Goal: Information Seeking & Learning: Check status

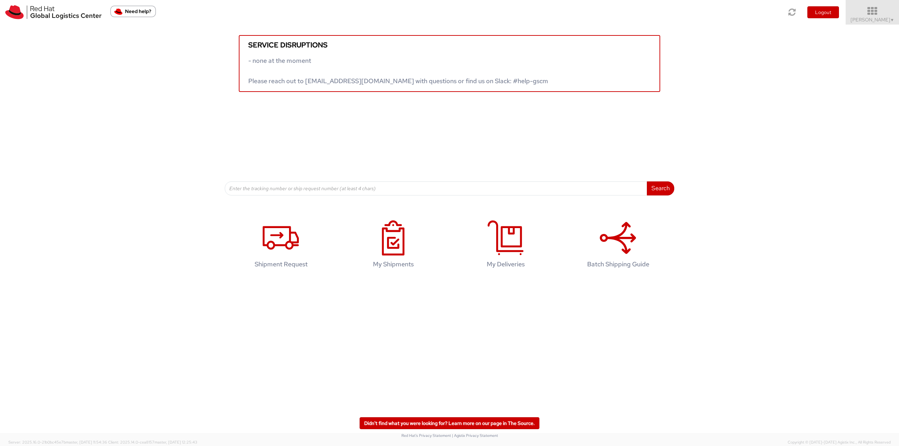
click at [870, 19] on span "Robert Lomax ▼" at bounding box center [872, 19] width 44 height 6
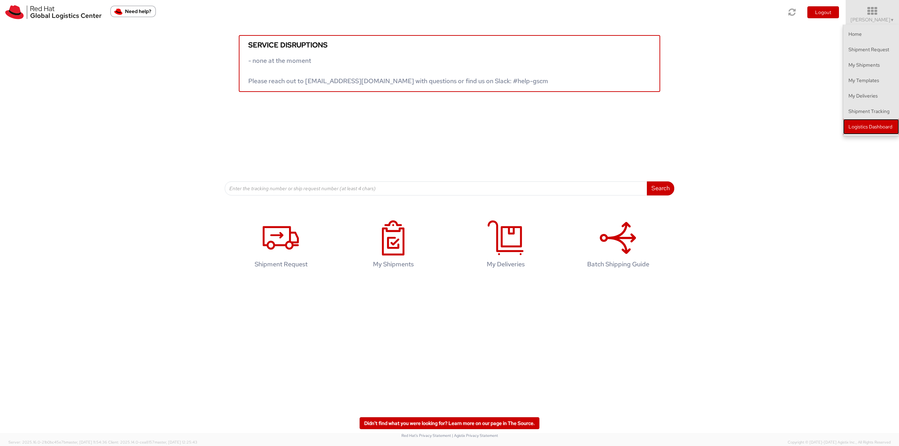
click at [849, 125] on link "Logistics Dashboard" at bounding box center [871, 126] width 56 height 15
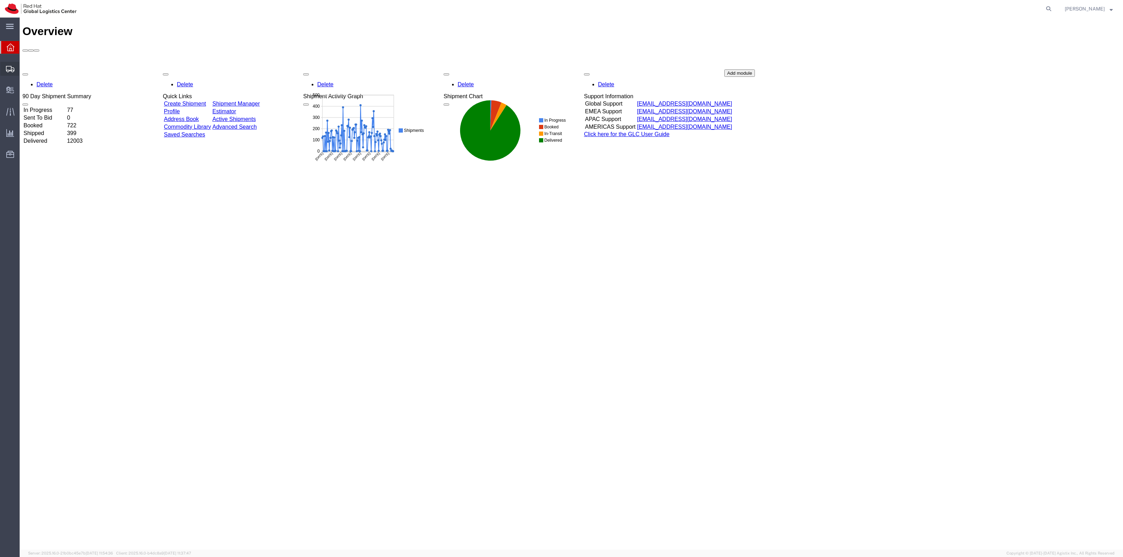
click at [0, 0] on span "Shipment Manager" at bounding box center [0, 0] width 0 height 0
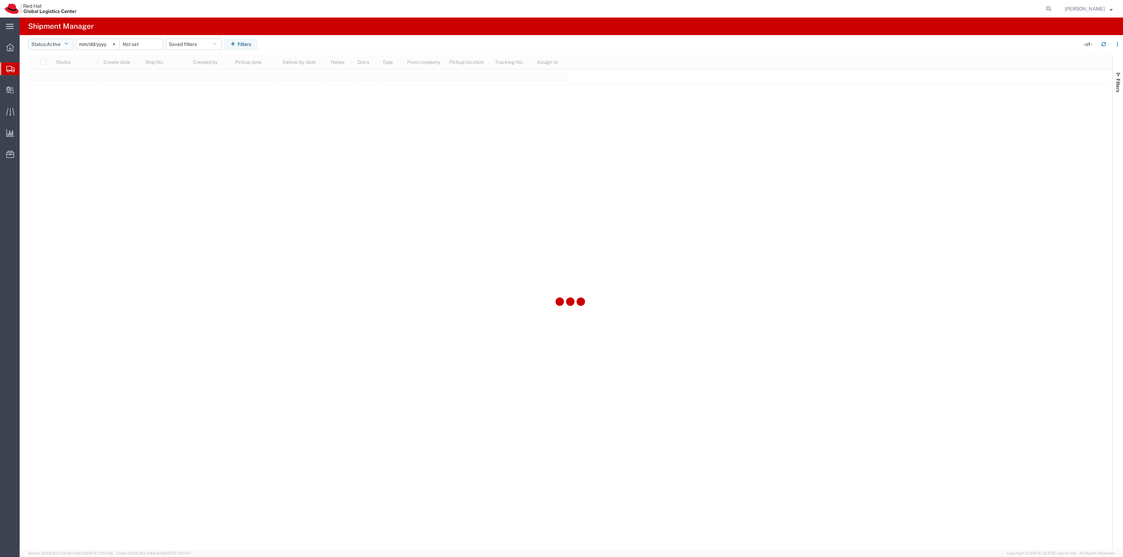
click at [54, 41] on span "Active" at bounding box center [54, 44] width 14 height 6
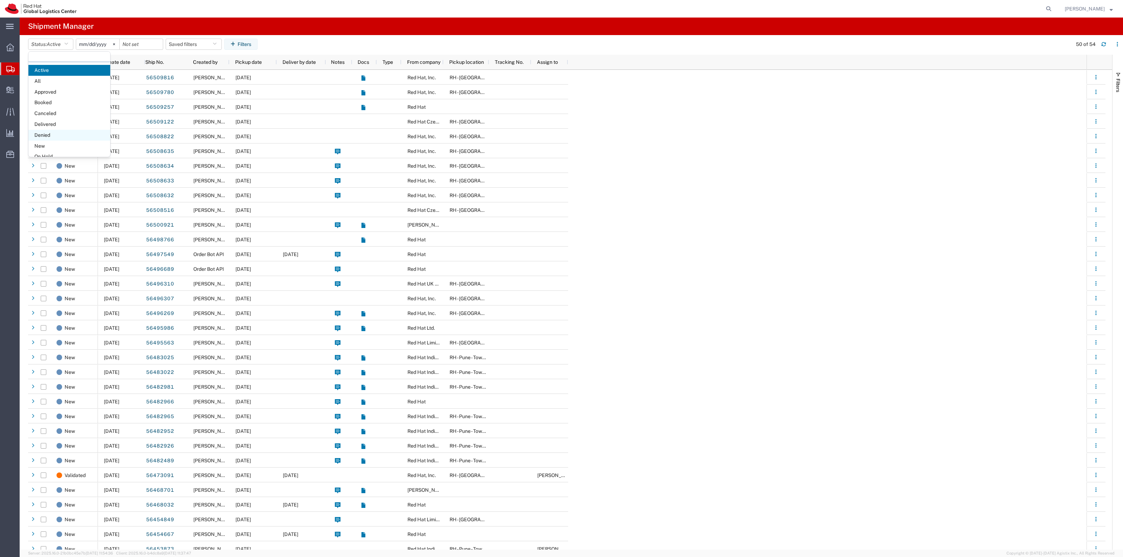
scroll to position [40, 0]
click at [67, 146] on span "Shipped" at bounding box center [69, 149] width 82 height 11
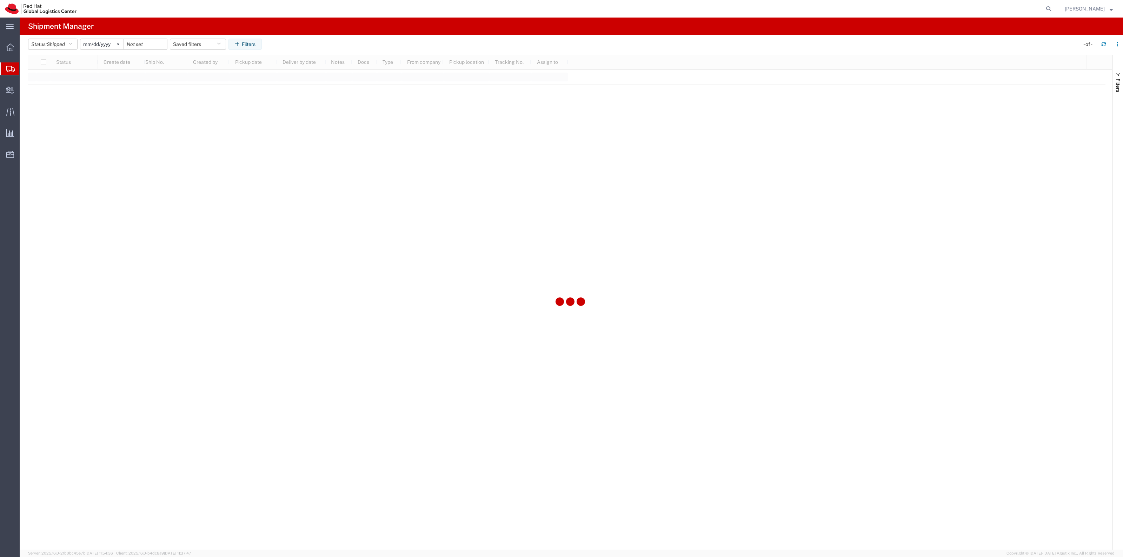
click at [97, 48] on input "[DATE]" at bounding box center [101, 44] width 43 height 11
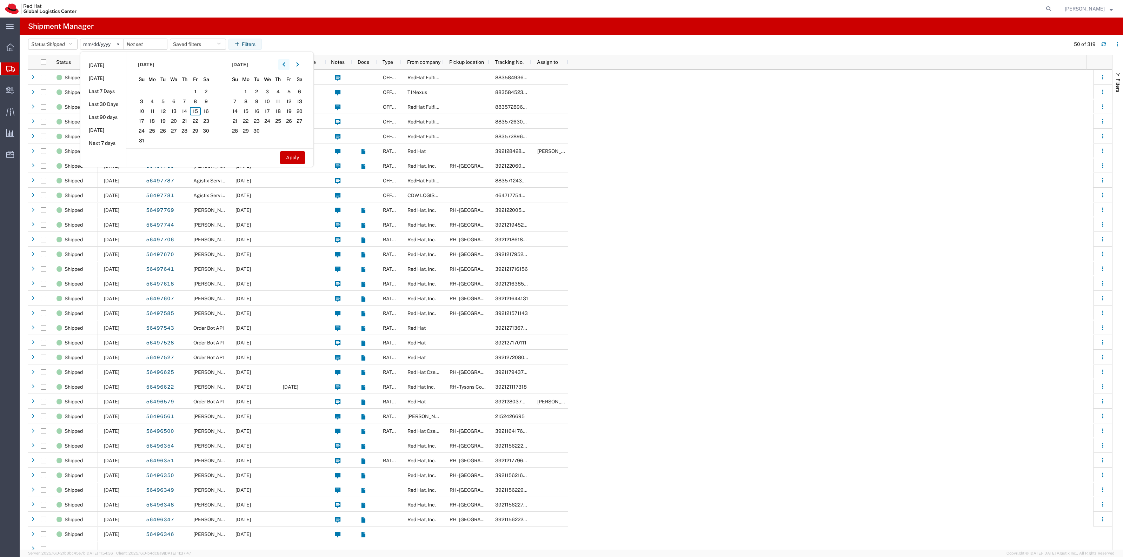
click at [285, 64] on icon "button" at bounding box center [284, 64] width 2 height 4
click at [178, 92] on span "4" at bounding box center [173, 91] width 11 height 8
drag, startPoint x: 289, startPoint y: 160, endPoint x: 289, endPoint y: 157, distance: 3.5
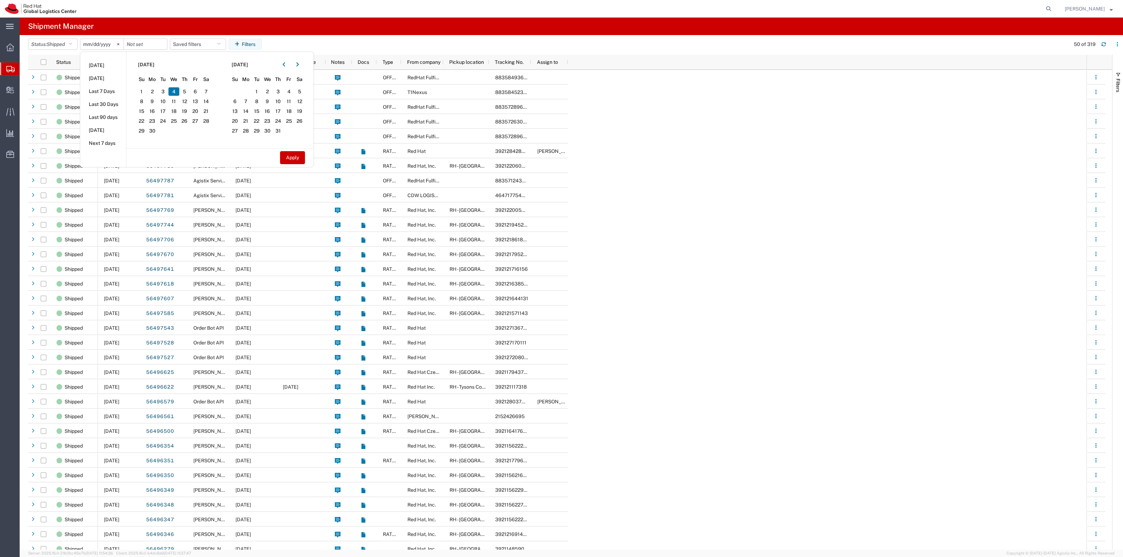
click at [290, 160] on button "Apply" at bounding box center [292, 157] width 25 height 13
type input "[DATE]"
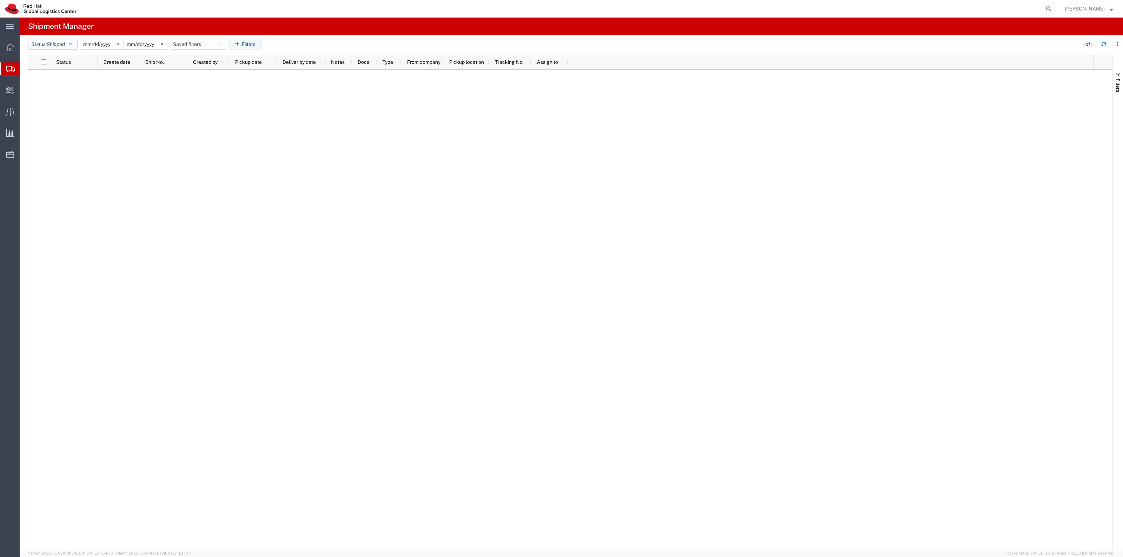
click at [50, 49] on button "Status: Shipped" at bounding box center [52, 44] width 49 height 11
click at [66, 82] on span "All" at bounding box center [69, 81] width 82 height 11
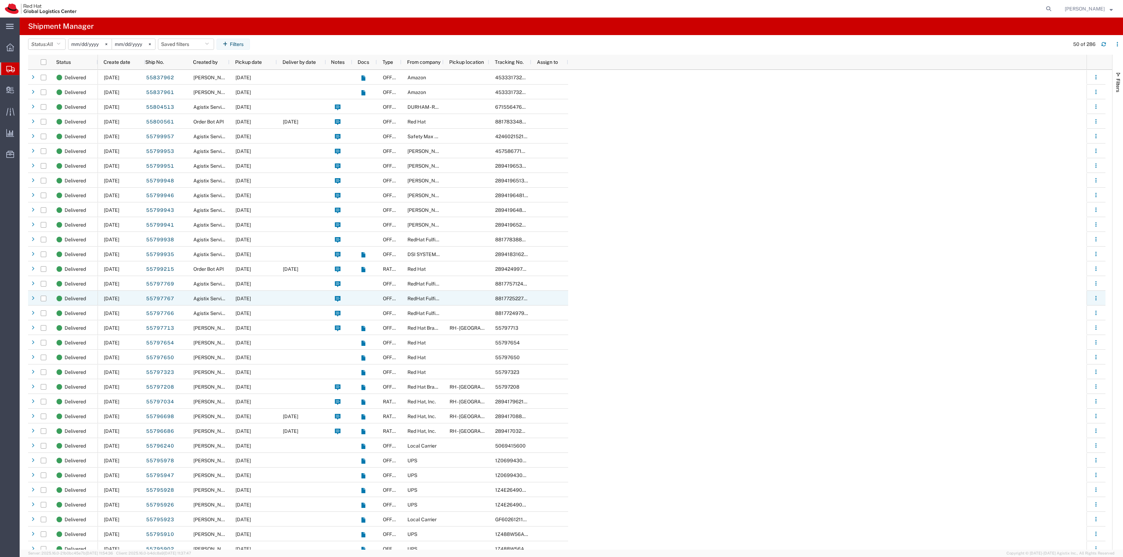
scroll to position [44, 0]
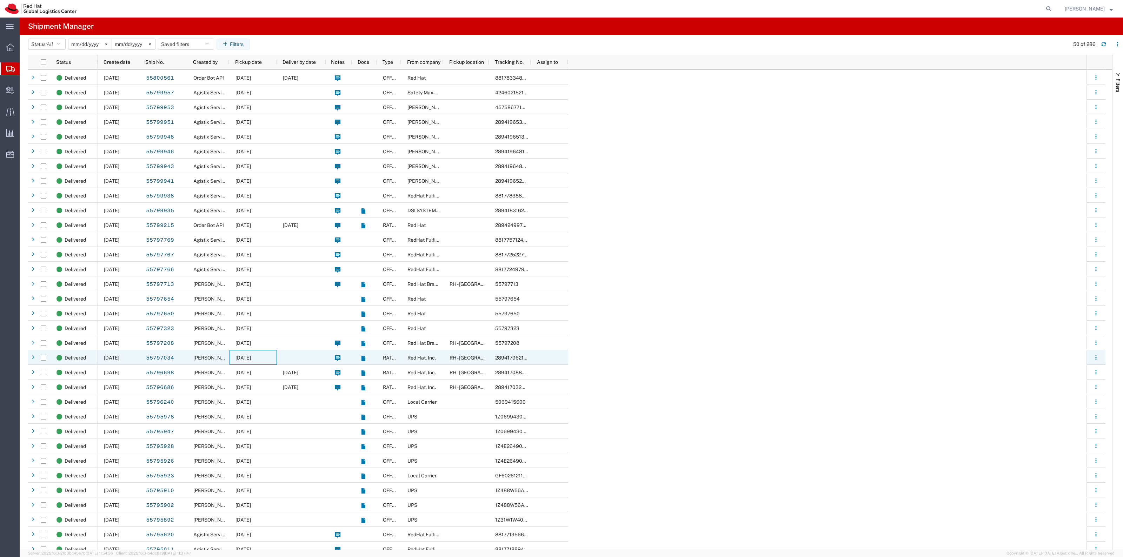
click at [237, 355] on span "[DATE]" at bounding box center [243, 358] width 15 height 6
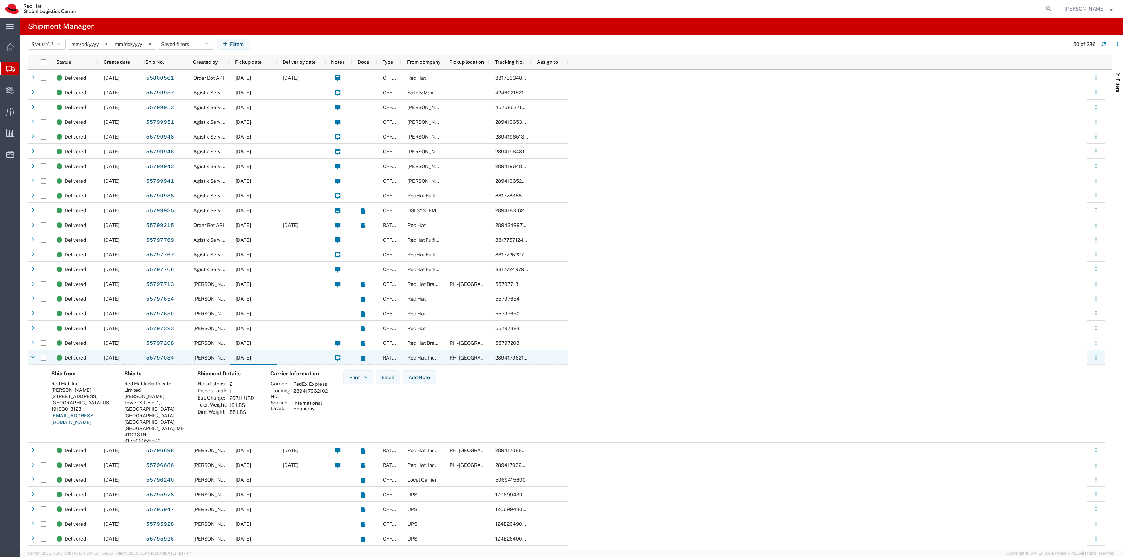
click at [237, 355] on span "[DATE]" at bounding box center [243, 358] width 15 height 6
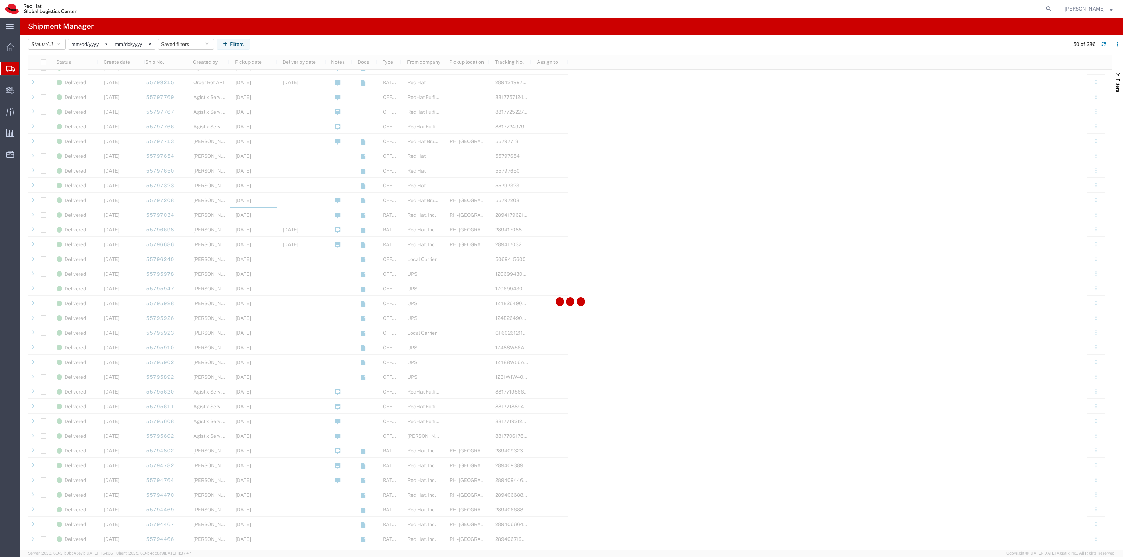
scroll to position [263, 0]
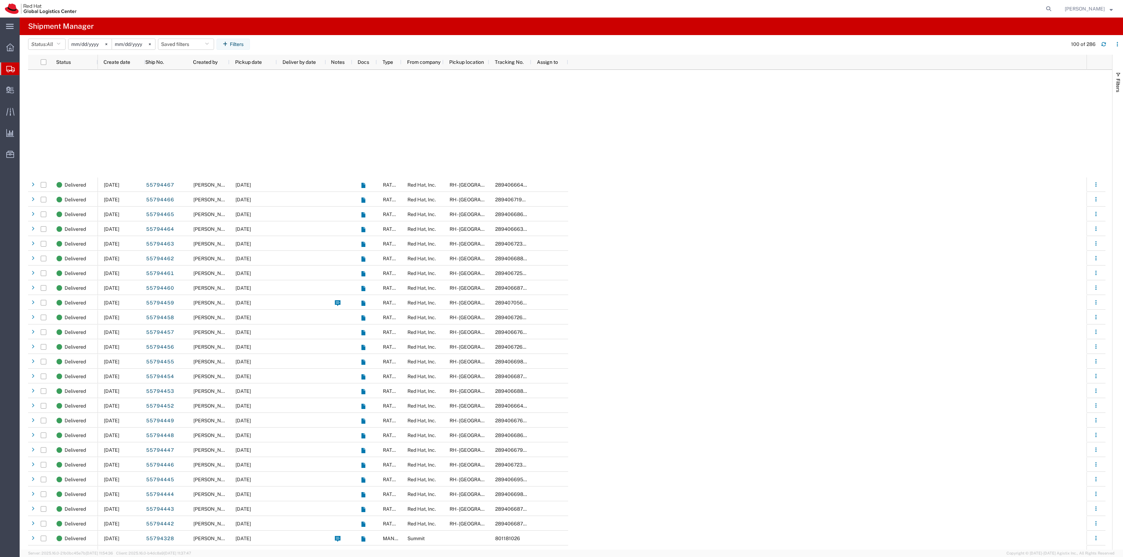
scroll to position [790, 0]
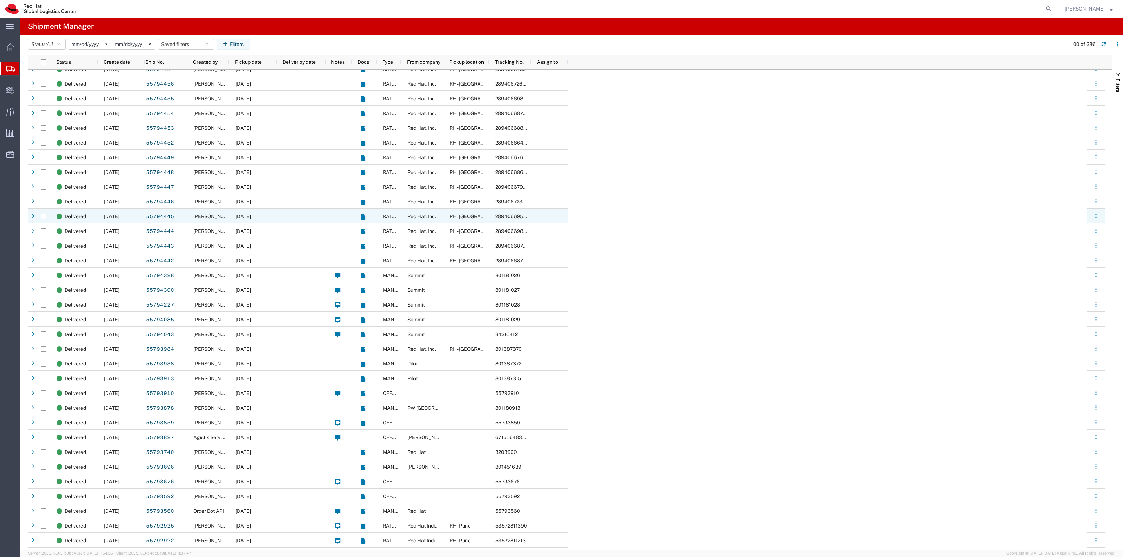
click at [246, 218] on span "[DATE]" at bounding box center [243, 217] width 15 height 6
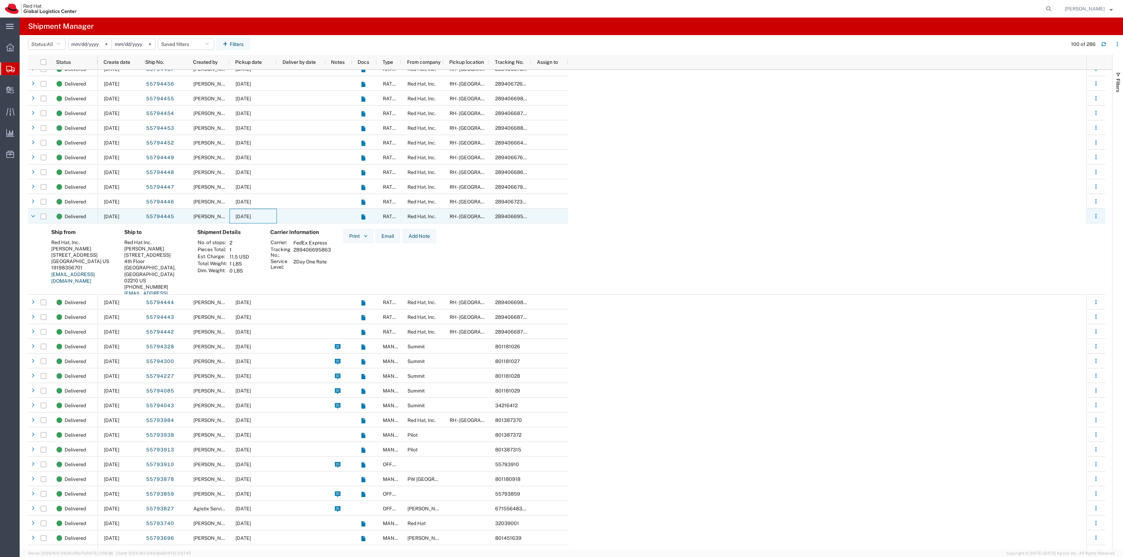
click at [246, 218] on span "[DATE]" at bounding box center [243, 217] width 15 height 6
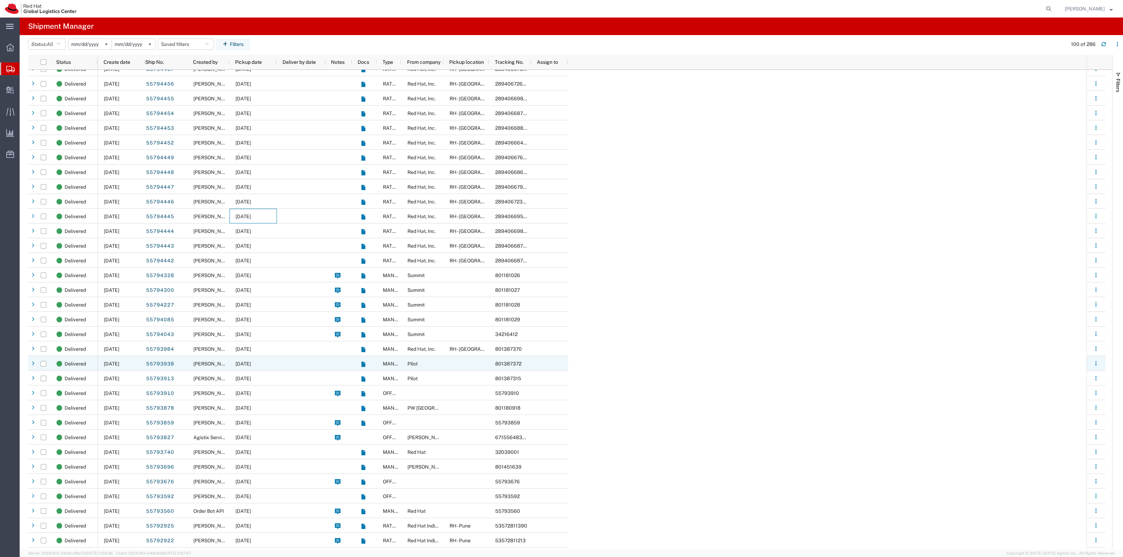
scroll to position [1009, 0]
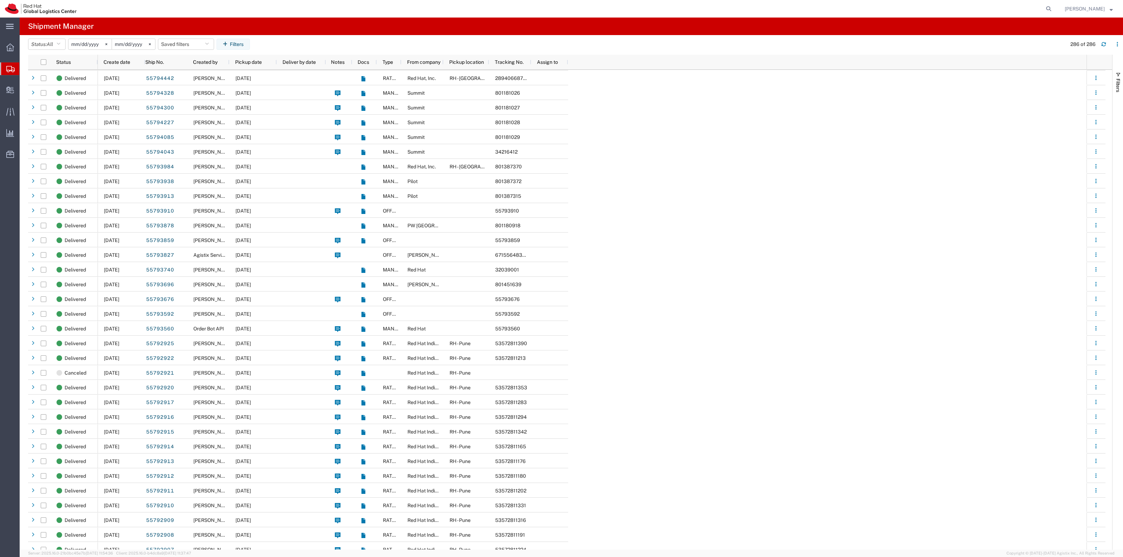
click at [88, 44] on input "[DATE]" at bounding box center [89, 44] width 43 height 11
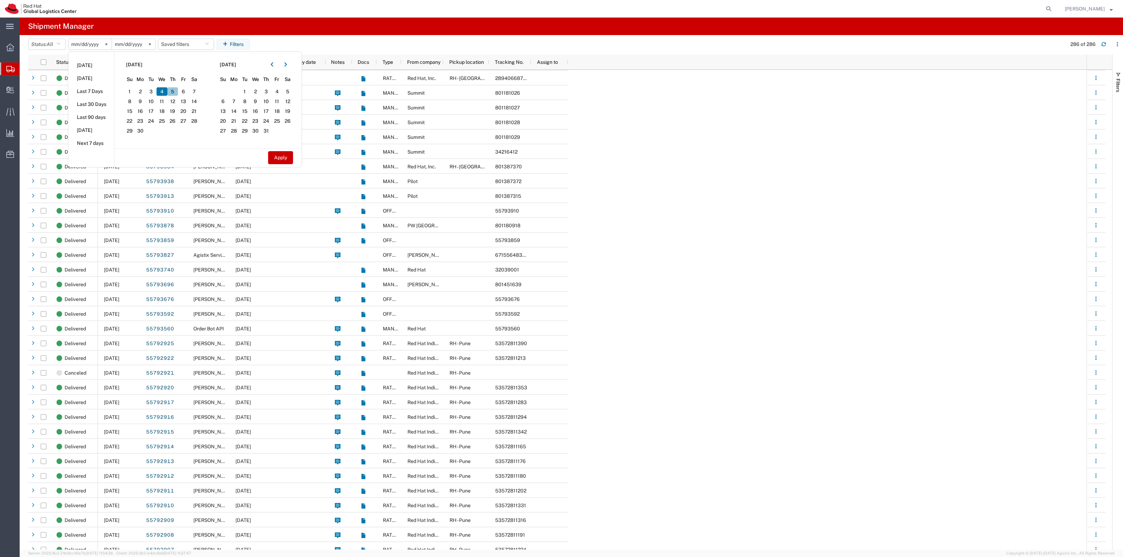
click at [174, 91] on span "5" at bounding box center [172, 91] width 11 height 8
click at [279, 157] on button "Apply" at bounding box center [280, 157] width 25 height 13
type input "[DATE]"
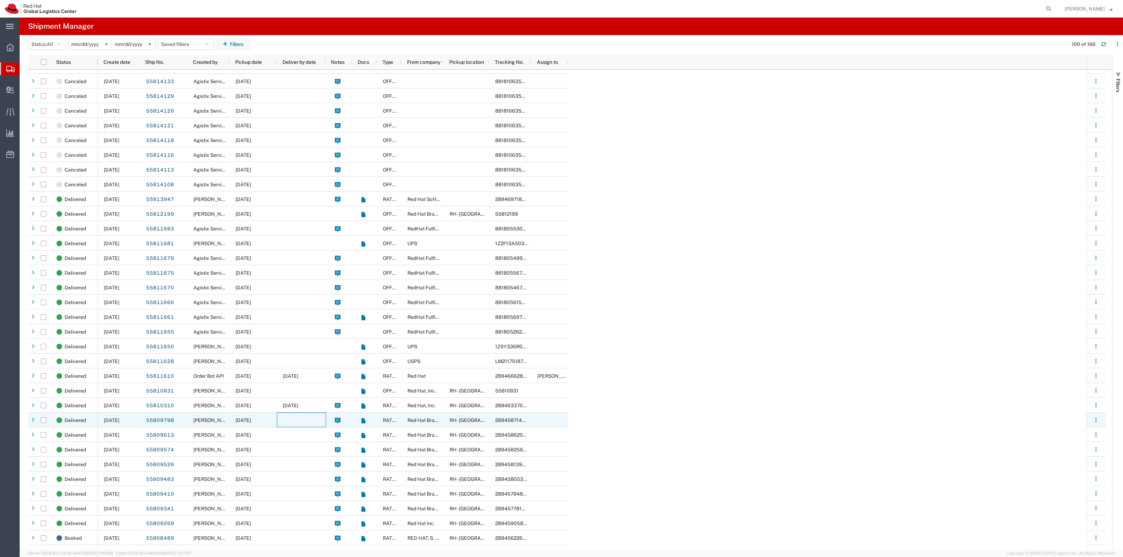
click at [280, 419] on div at bounding box center [301, 420] width 49 height 15
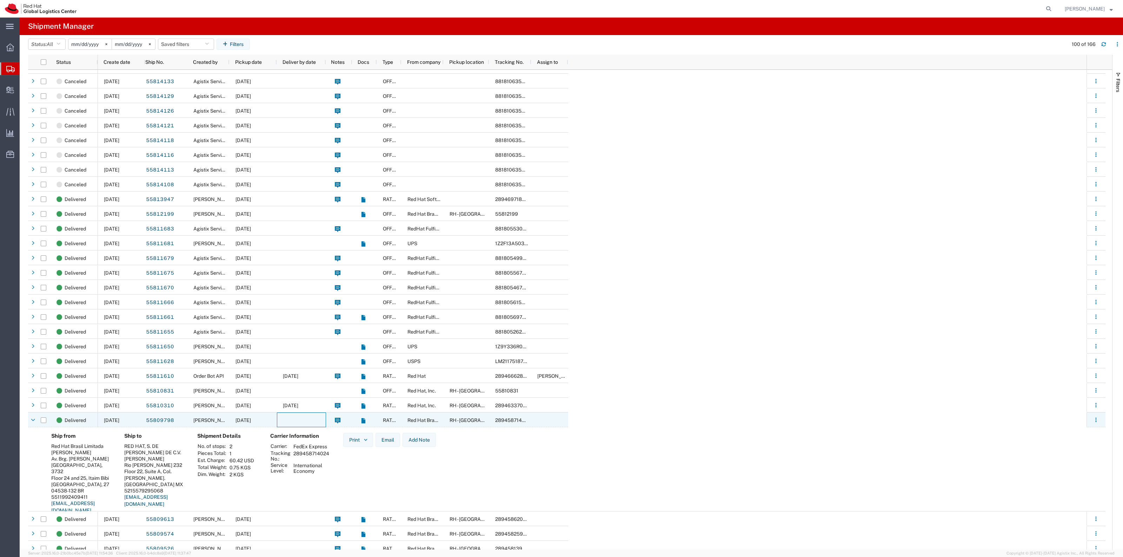
click at [280, 419] on div at bounding box center [301, 420] width 49 height 15
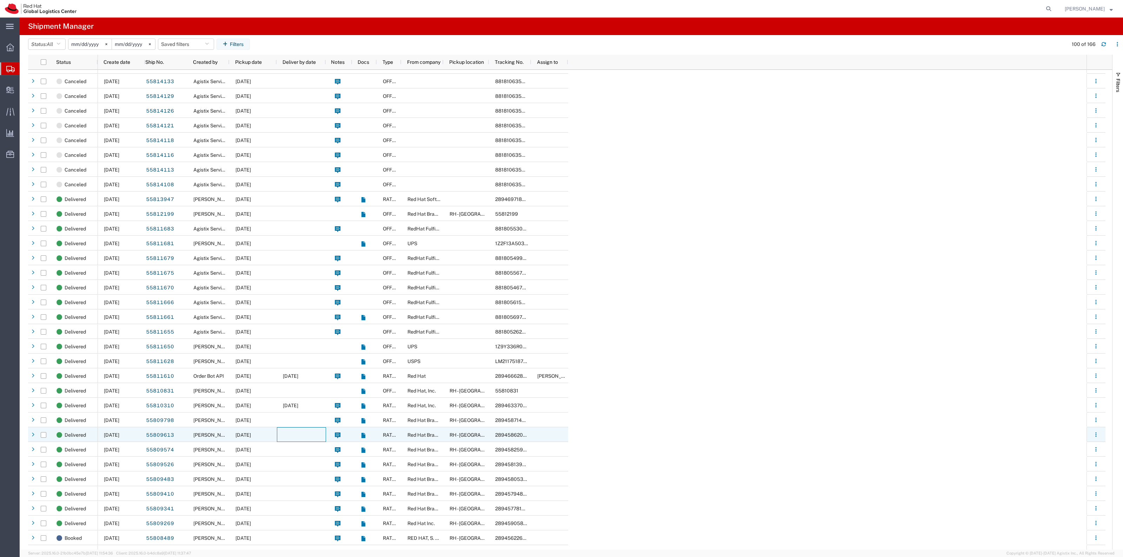
click at [279, 429] on div at bounding box center [301, 435] width 49 height 15
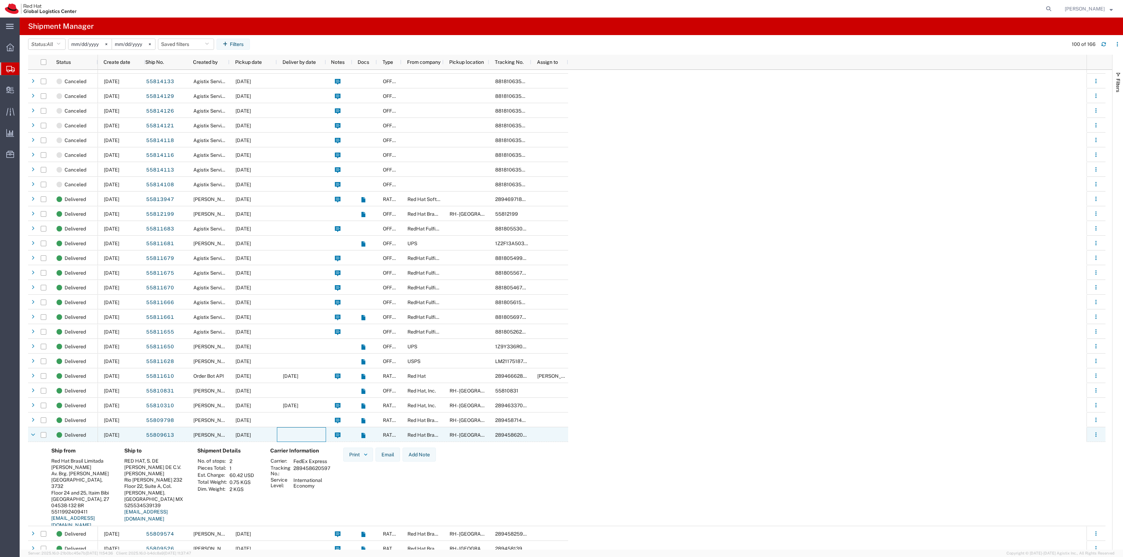
click at [279, 429] on div at bounding box center [301, 435] width 49 height 15
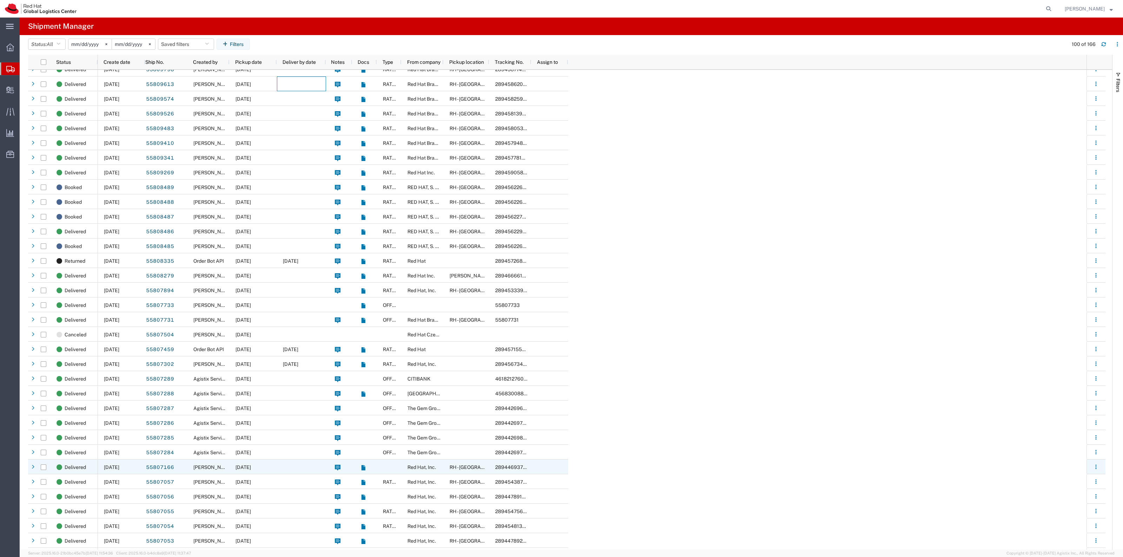
click at [289, 461] on div at bounding box center [301, 467] width 49 height 15
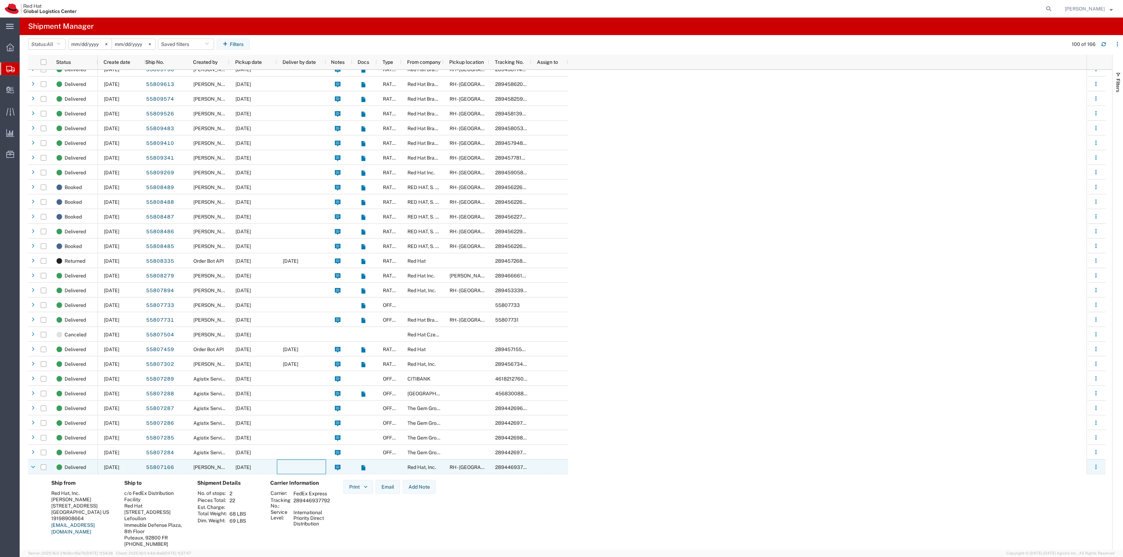
click at [288, 461] on div at bounding box center [301, 467] width 49 height 15
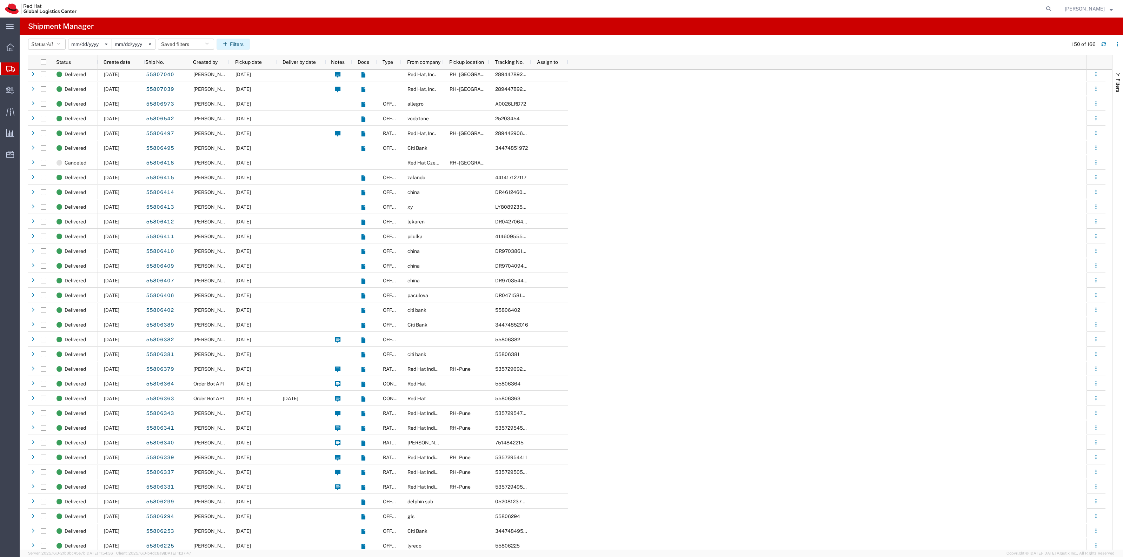
click at [240, 39] on button "Filters" at bounding box center [233, 44] width 33 height 11
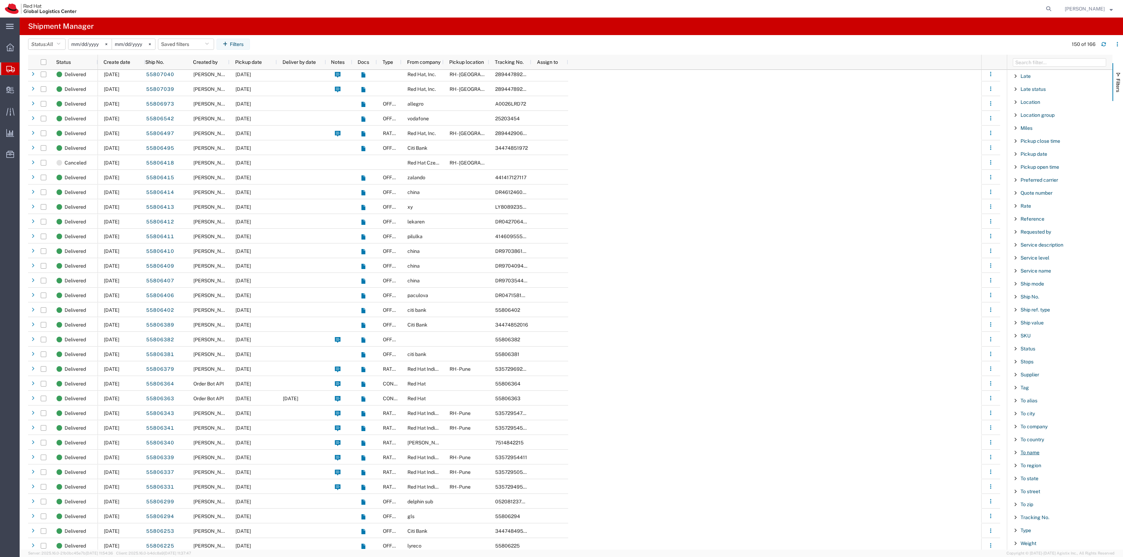
click at [1034, 451] on span "To name" at bounding box center [1030, 453] width 19 height 6
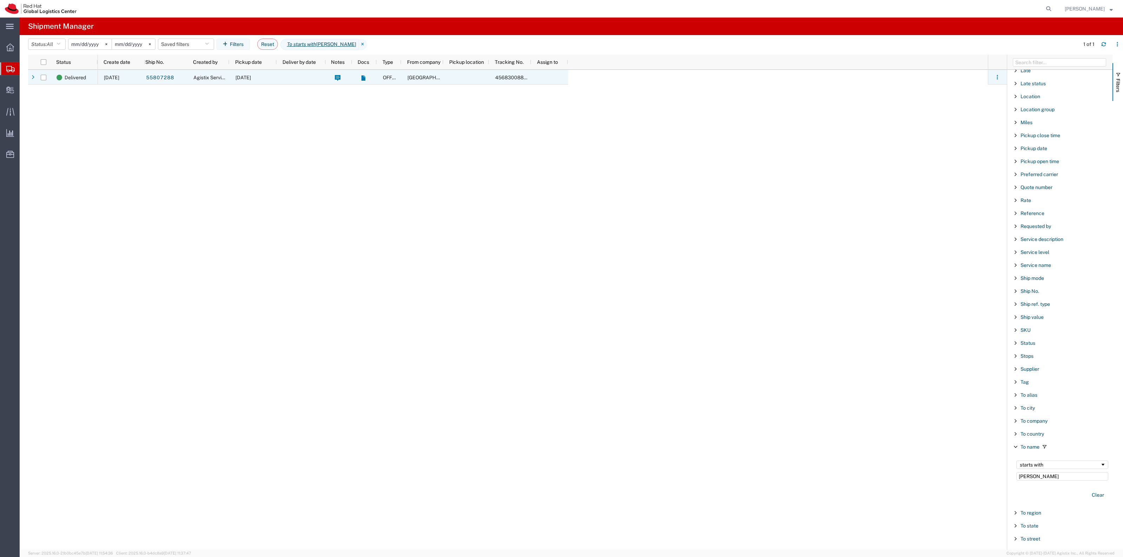
type input "[PERSON_NAME]"
click at [304, 77] on div at bounding box center [301, 77] width 49 height 15
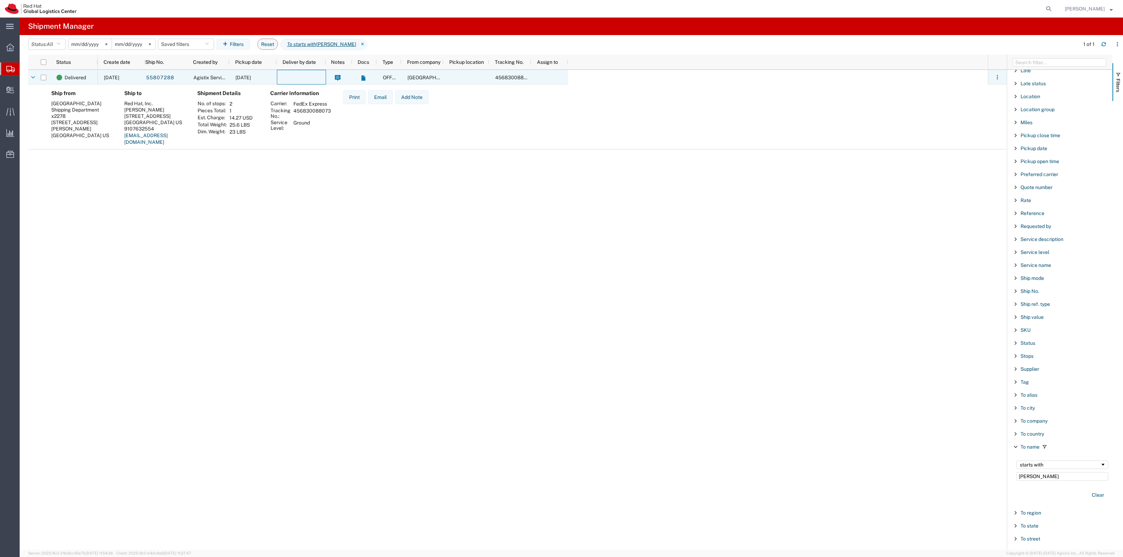
click at [304, 77] on div at bounding box center [301, 77] width 49 height 15
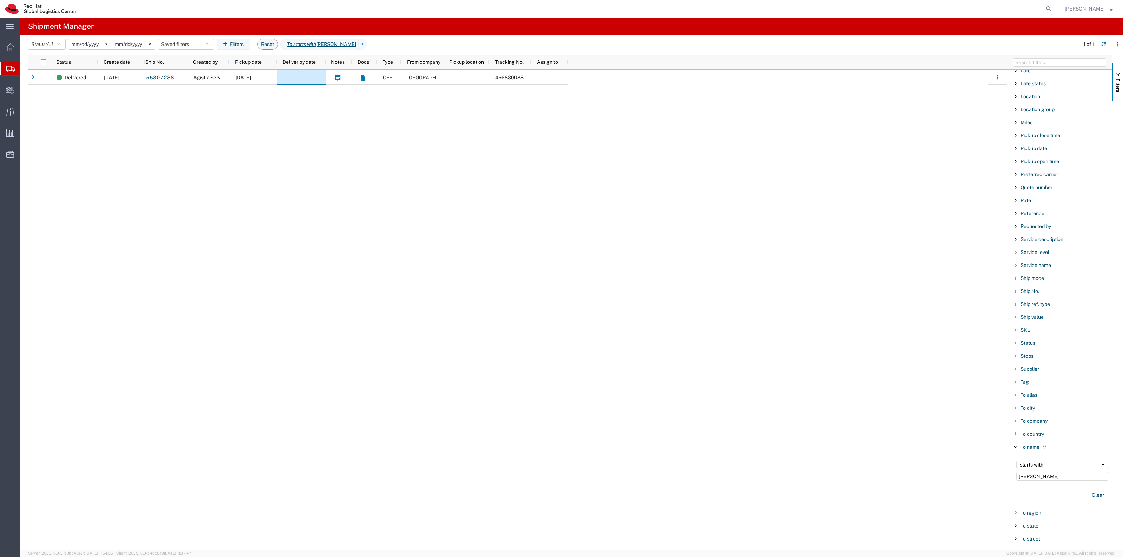
click at [86, 40] on input "[DATE]" at bounding box center [89, 44] width 43 height 11
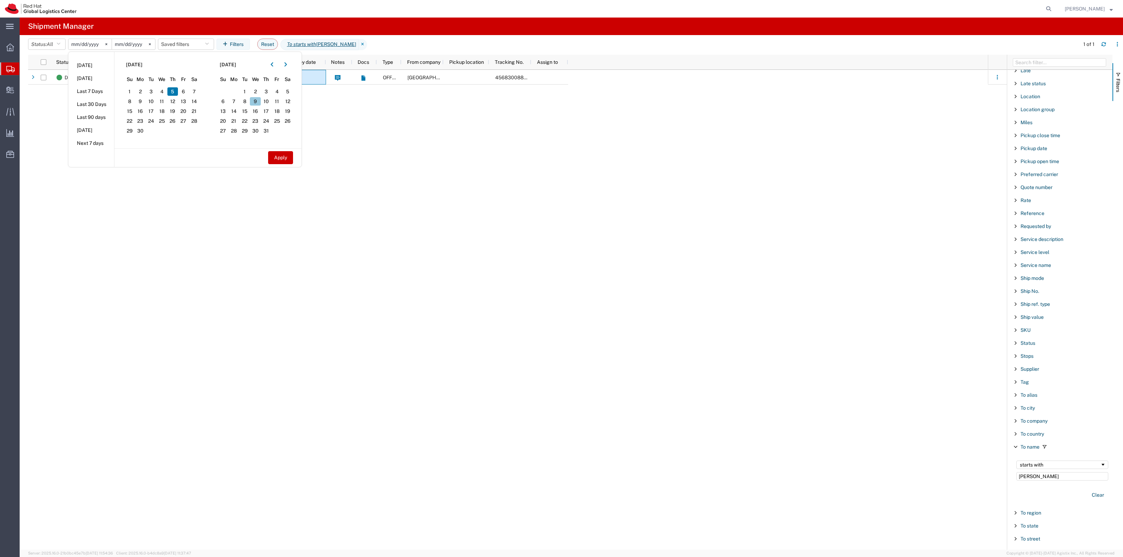
click at [260, 97] on span "9" at bounding box center [255, 101] width 11 height 8
click at [259, 93] on span "2" at bounding box center [255, 91] width 11 height 8
click at [260, 93] on span "2" at bounding box center [255, 91] width 11 height 8
click at [152, 44] on svg-icon at bounding box center [150, 44] width 11 height 11
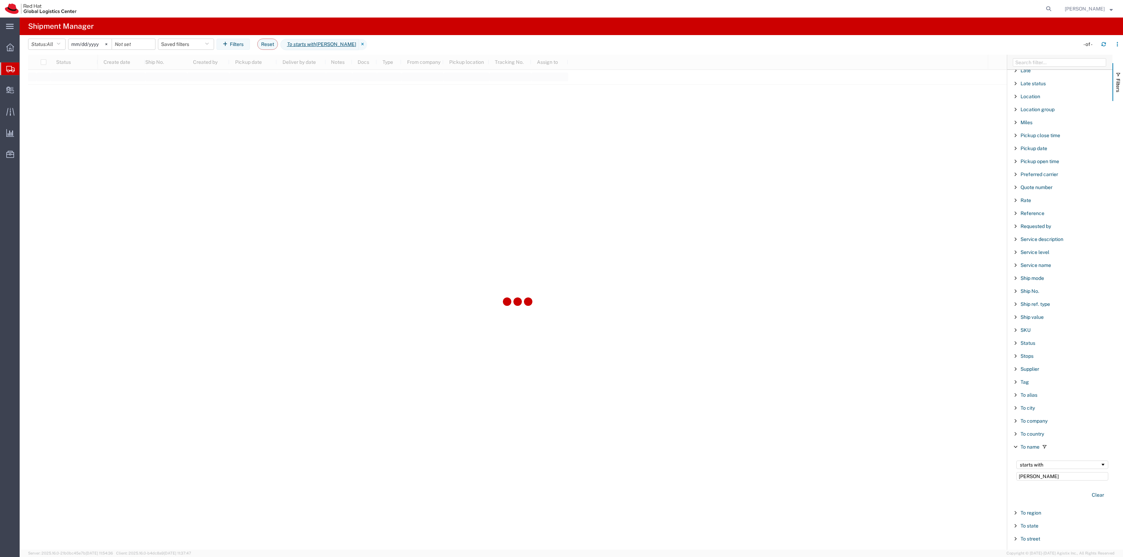
click at [88, 44] on input "[DATE]" at bounding box center [89, 44] width 43 height 11
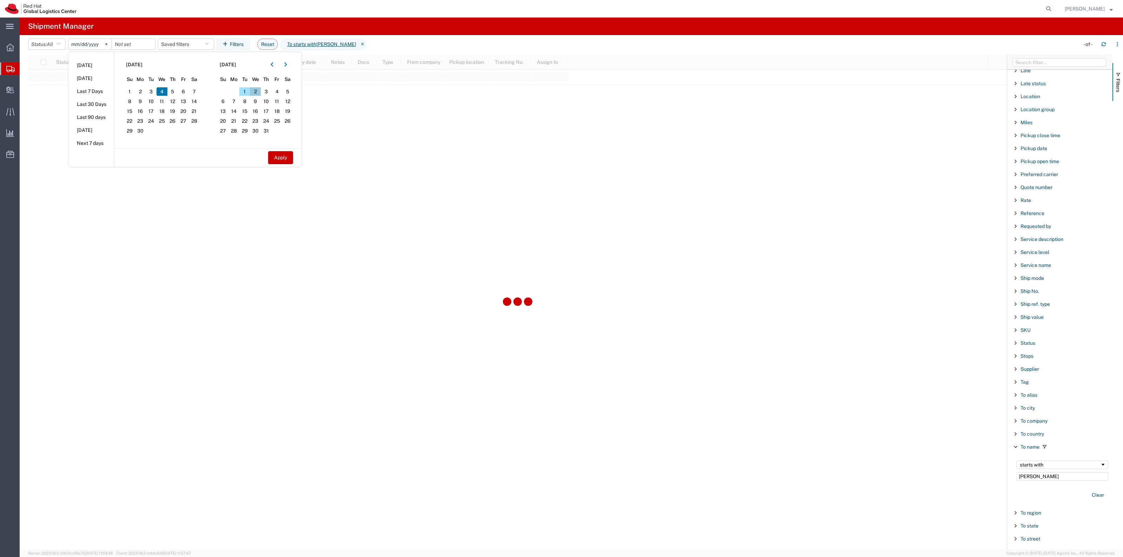
click at [260, 91] on span "2" at bounding box center [255, 91] width 11 height 8
click at [284, 162] on button "Apply" at bounding box center [280, 157] width 25 height 13
type input "[DATE]"
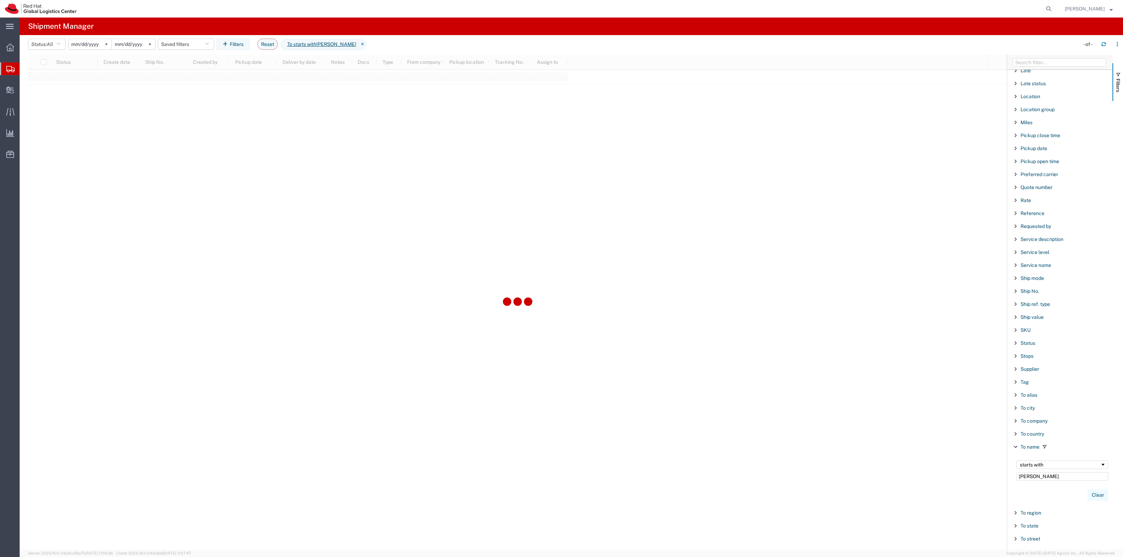
click at [1091, 500] on button "Clear" at bounding box center [1098, 496] width 21 height 12
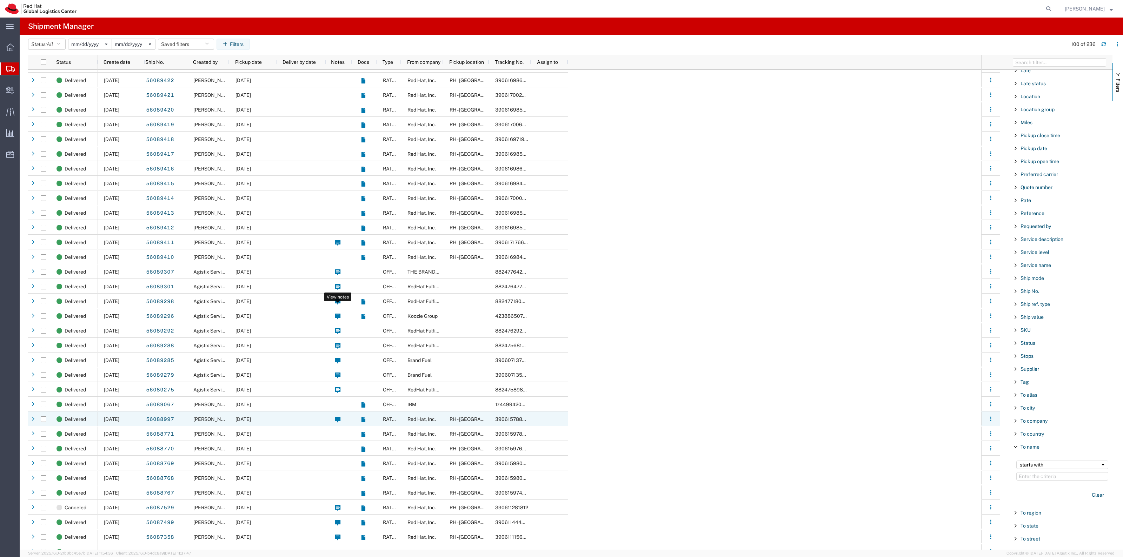
scroll to position [527, 0]
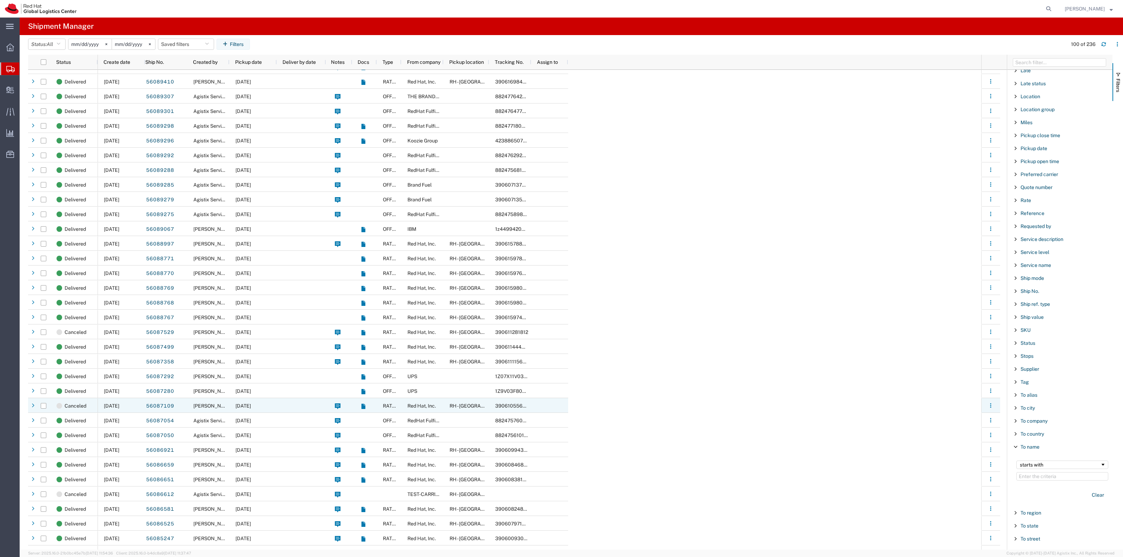
click at [300, 405] on div at bounding box center [301, 405] width 49 height 15
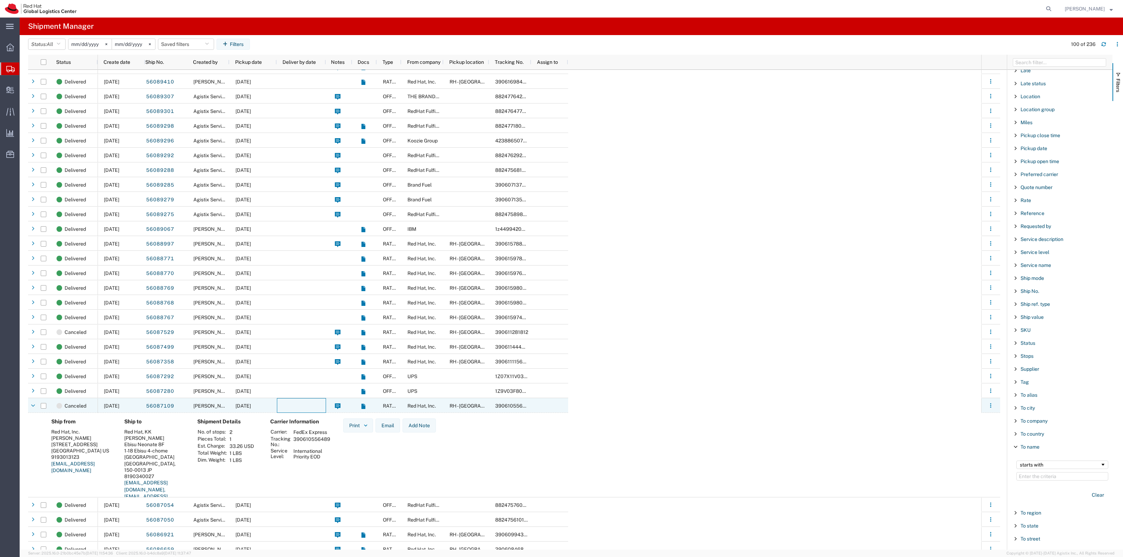
click at [300, 405] on div at bounding box center [301, 405] width 49 height 15
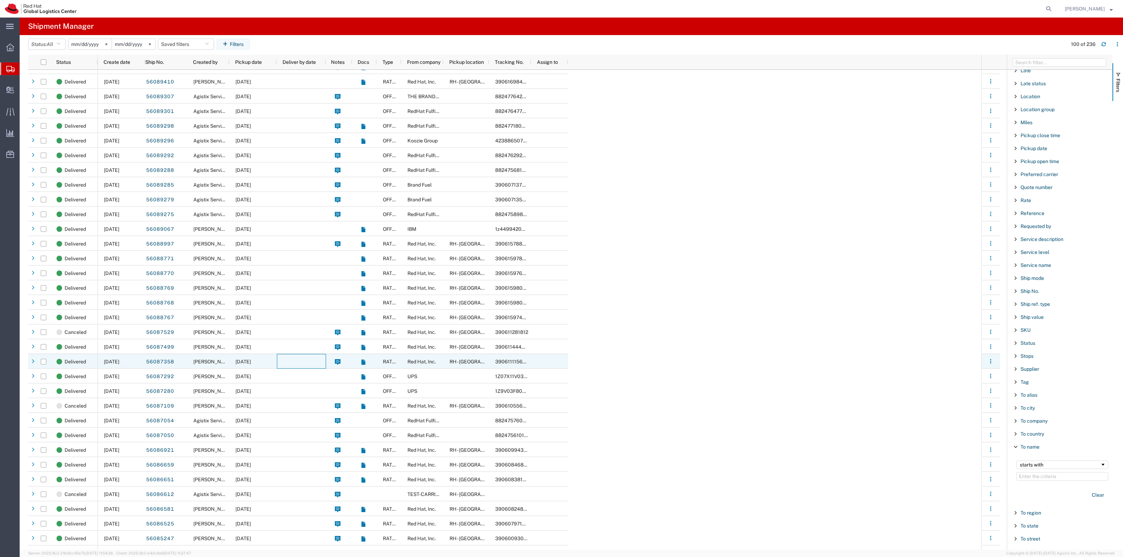
click at [300, 362] on div at bounding box center [301, 361] width 49 height 15
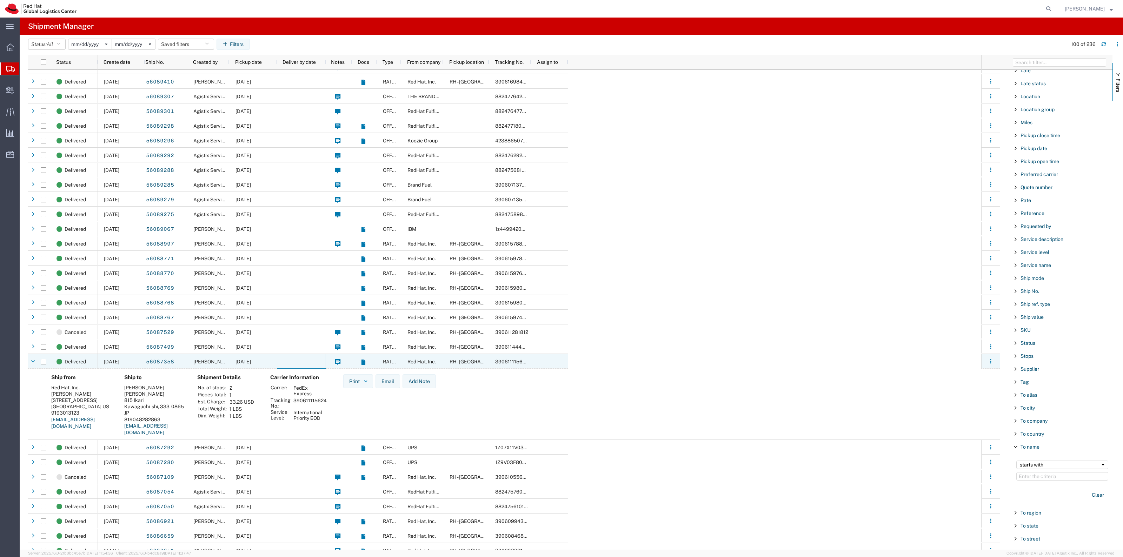
click at [300, 362] on div at bounding box center [301, 361] width 49 height 15
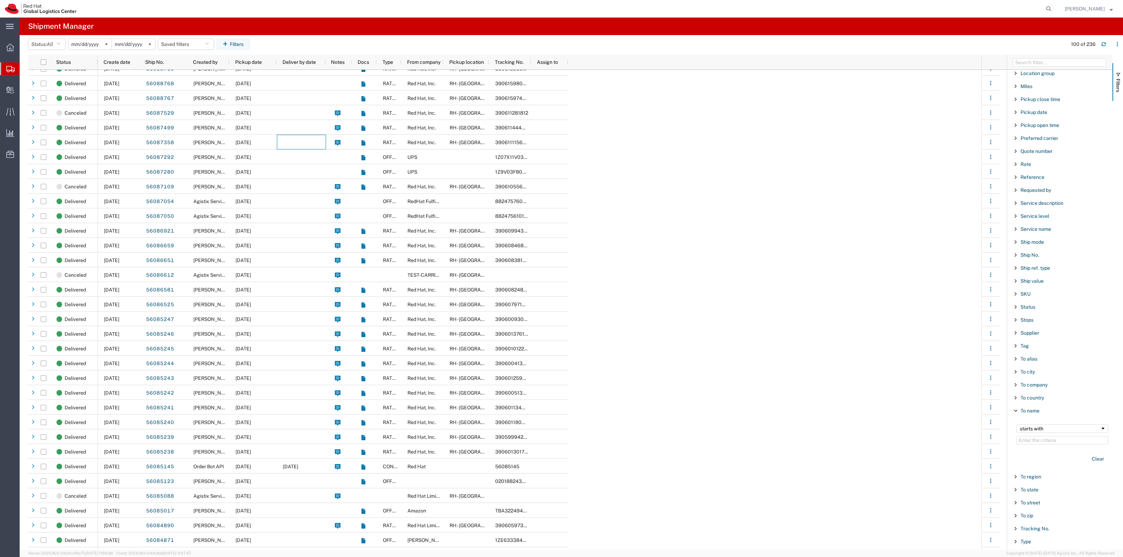
scroll to position [435, 0]
click at [1018, 401] on span "Filter List 66 Filters" at bounding box center [1016, 400] width 6 height 6
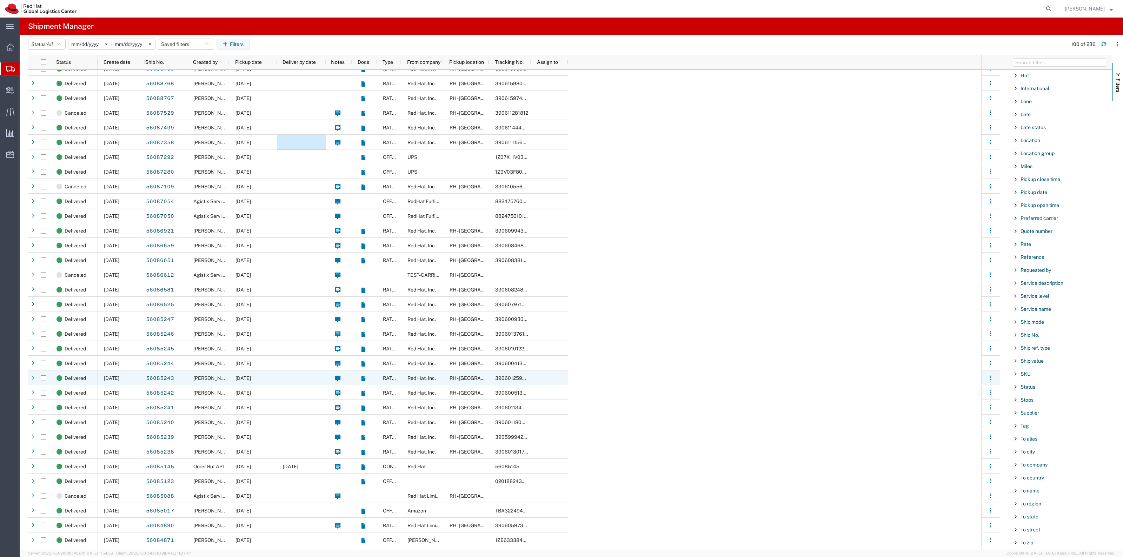
click at [293, 376] on div at bounding box center [301, 378] width 49 height 15
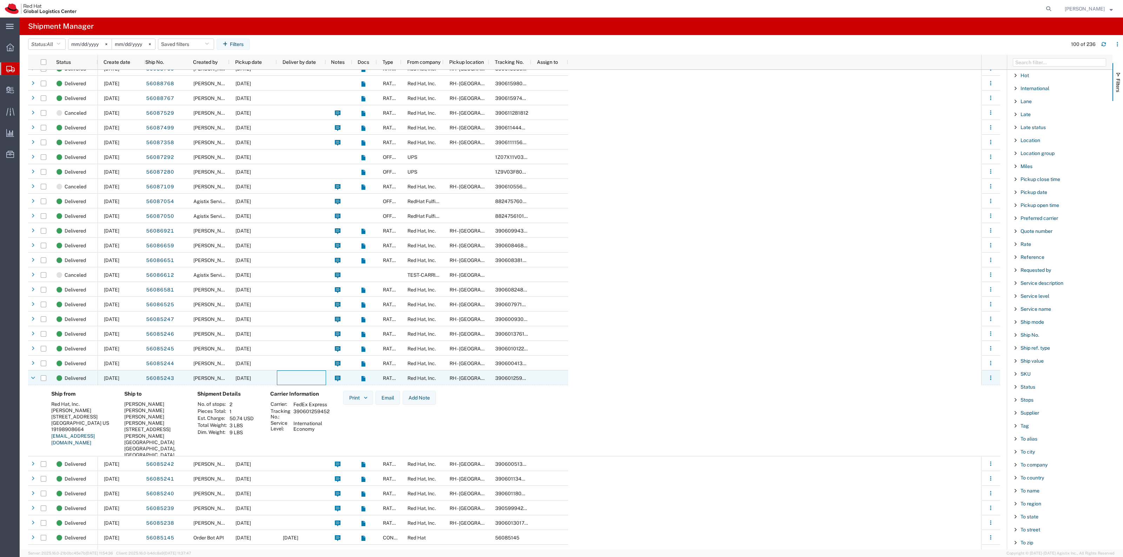
click at [293, 376] on div at bounding box center [301, 378] width 49 height 15
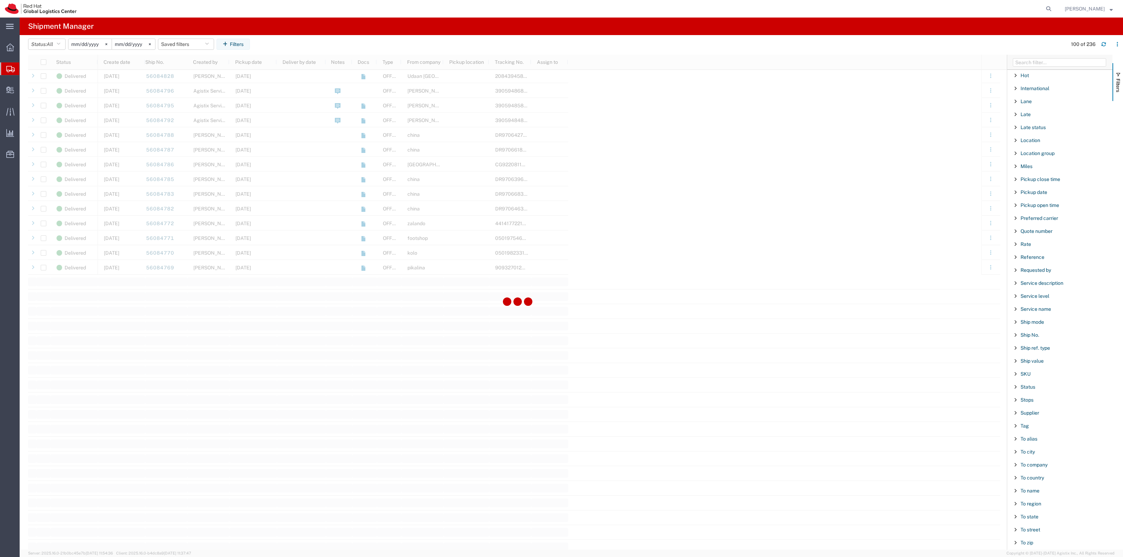
scroll to position [1273, 0]
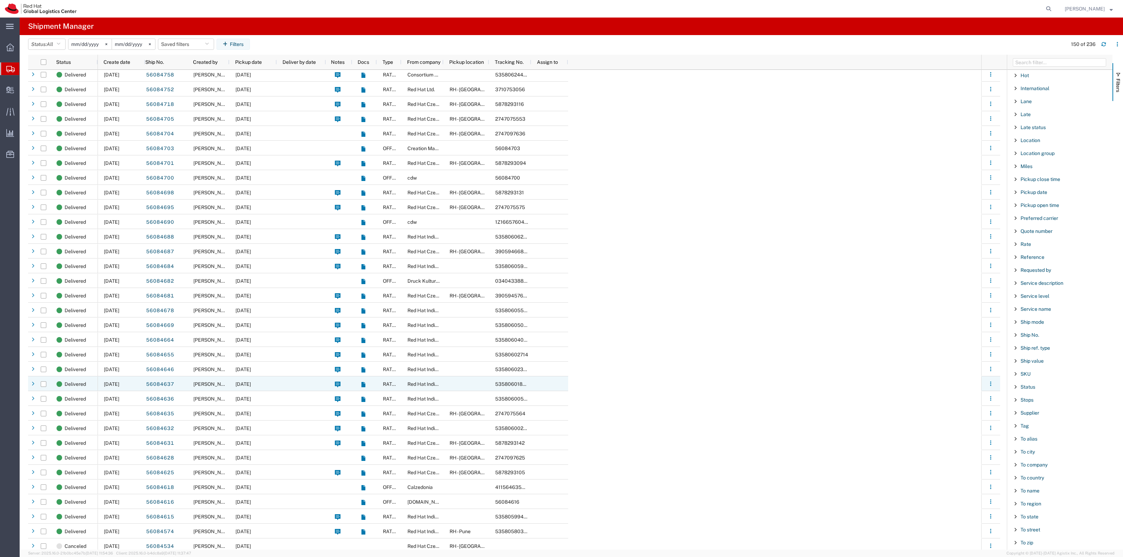
scroll to position [1545, 0]
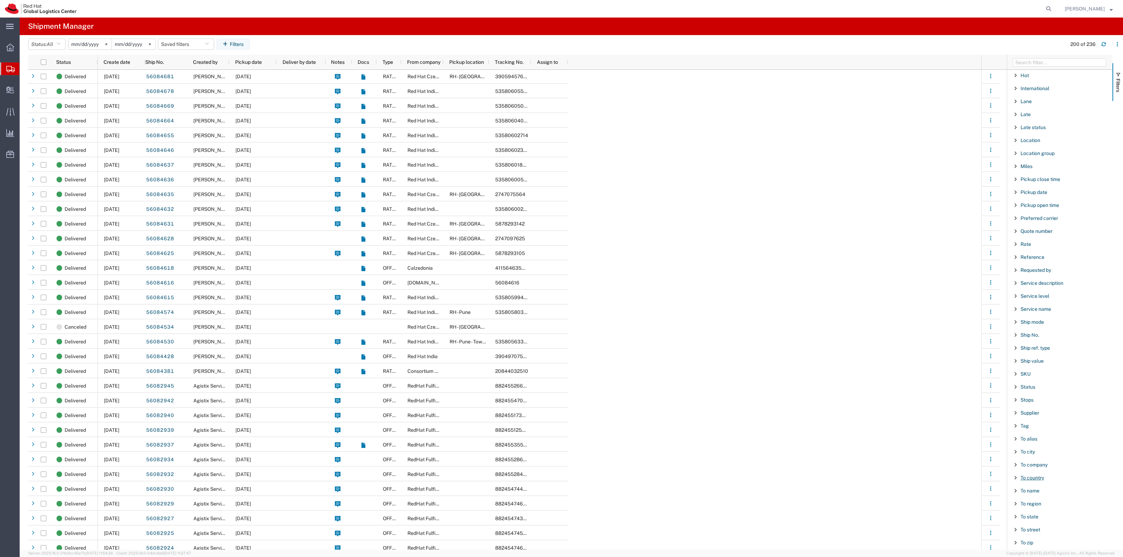
click at [1029, 481] on span "To country" at bounding box center [1033, 478] width 24 height 6
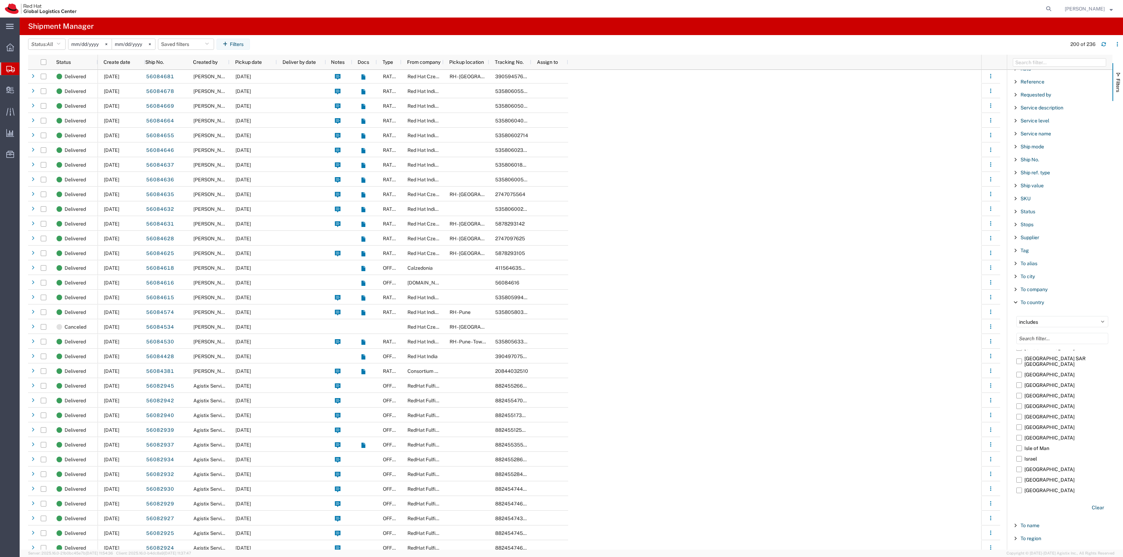
scroll to position [1097, 0]
click at [1021, 428] on label "Israel" at bounding box center [1063, 423] width 92 height 11
click at [0, 0] on input "Israel" at bounding box center [0, 0] width 0 height 0
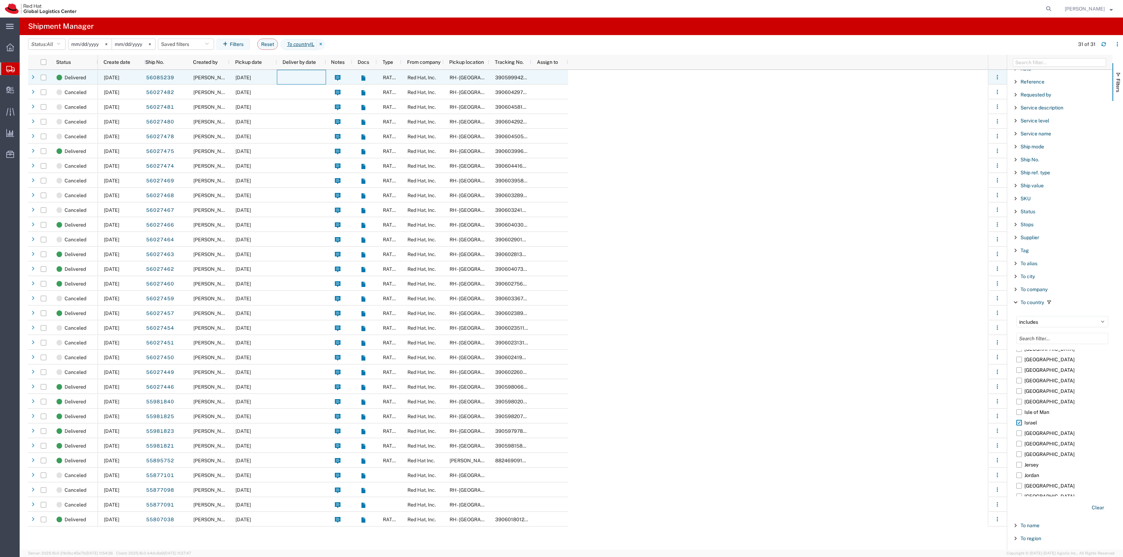
click at [301, 81] on div at bounding box center [301, 77] width 49 height 15
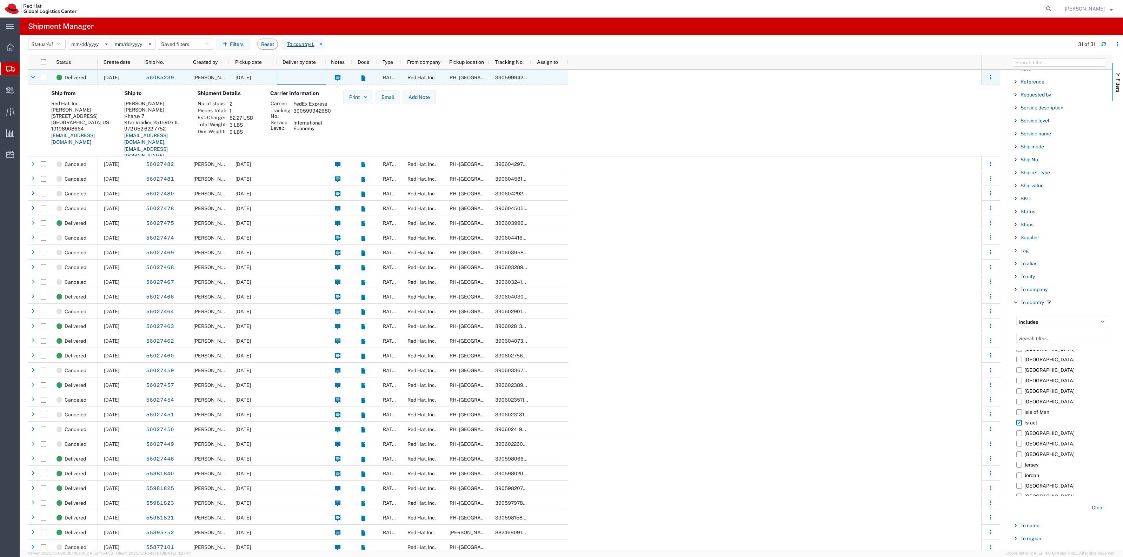
click at [301, 81] on div at bounding box center [301, 77] width 49 height 15
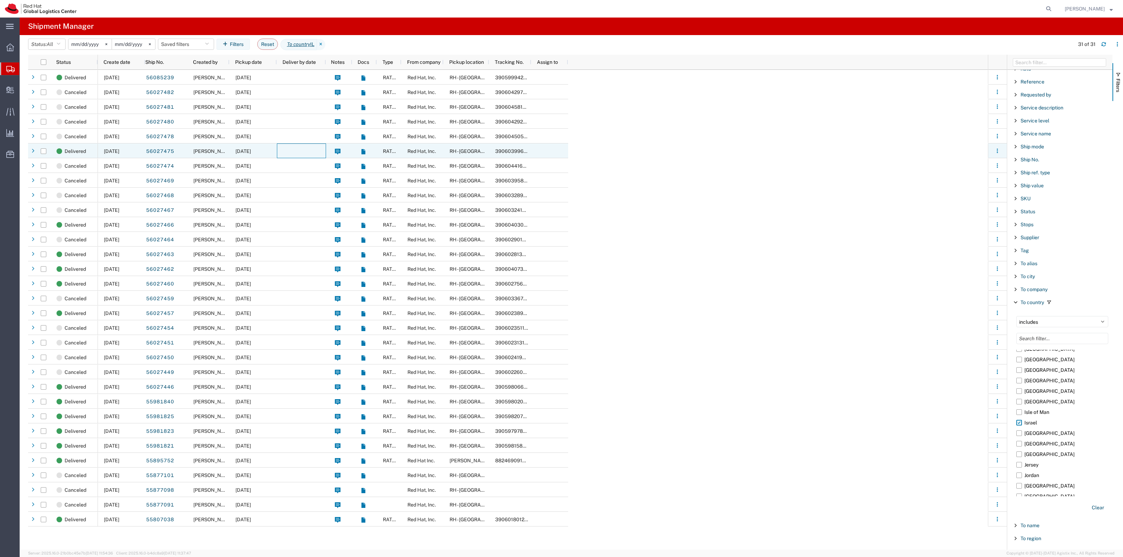
click at [298, 151] on div at bounding box center [301, 151] width 49 height 15
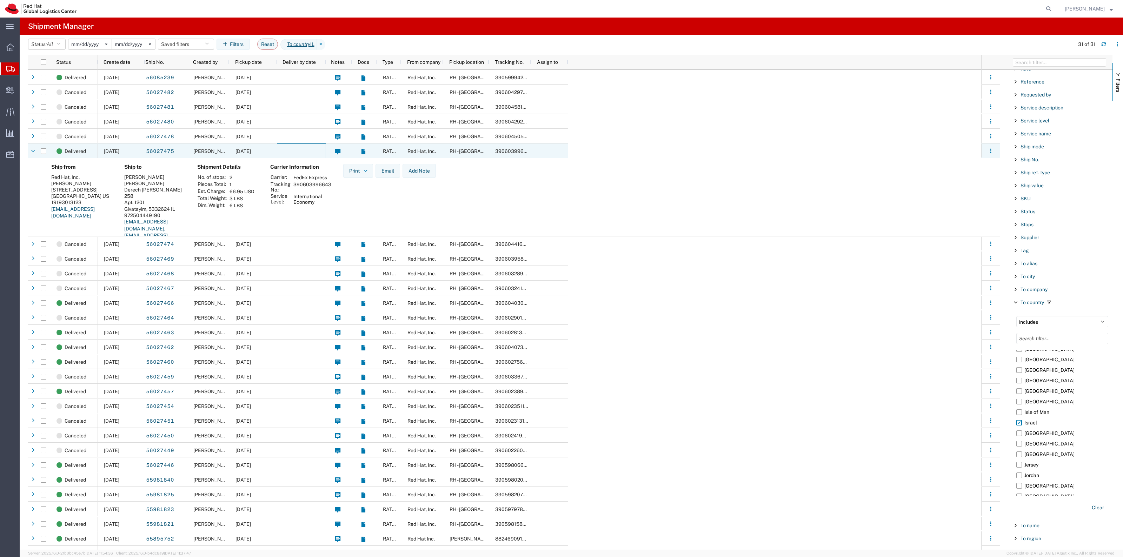
click at [298, 151] on div at bounding box center [301, 151] width 49 height 15
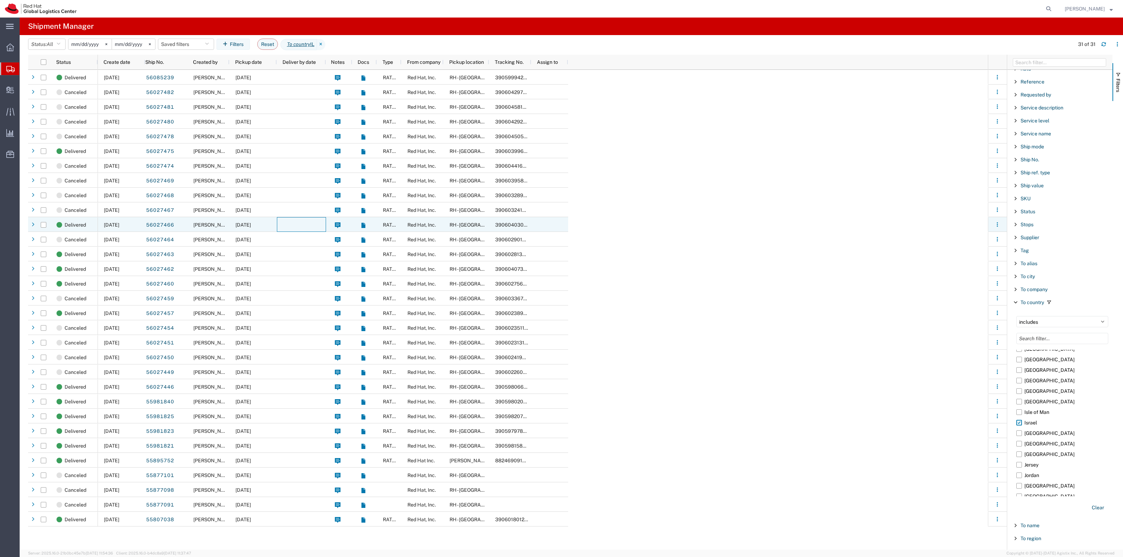
click at [290, 218] on div at bounding box center [301, 224] width 49 height 15
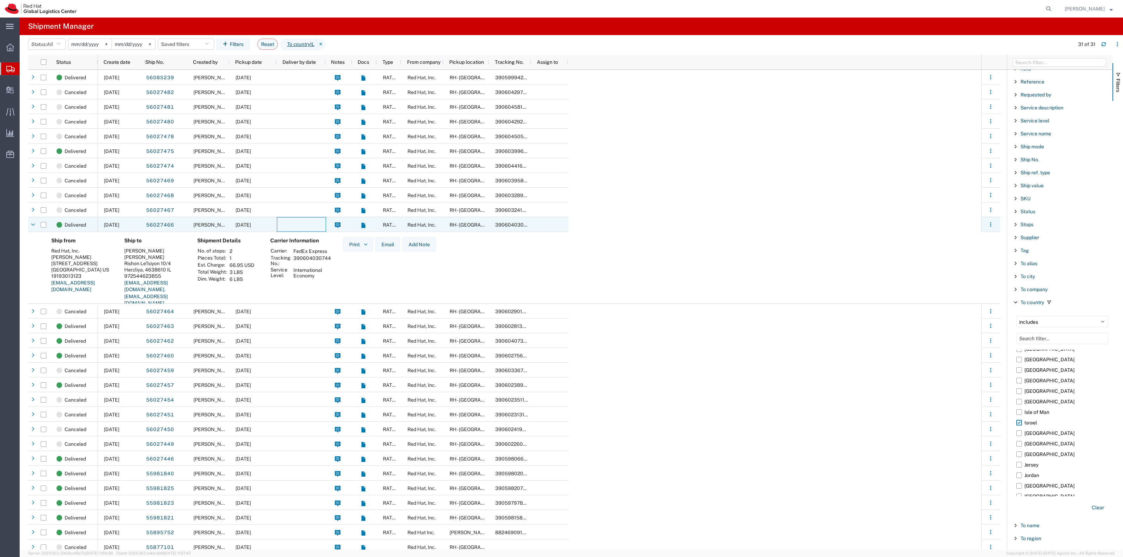
click at [290, 224] on div at bounding box center [301, 224] width 49 height 15
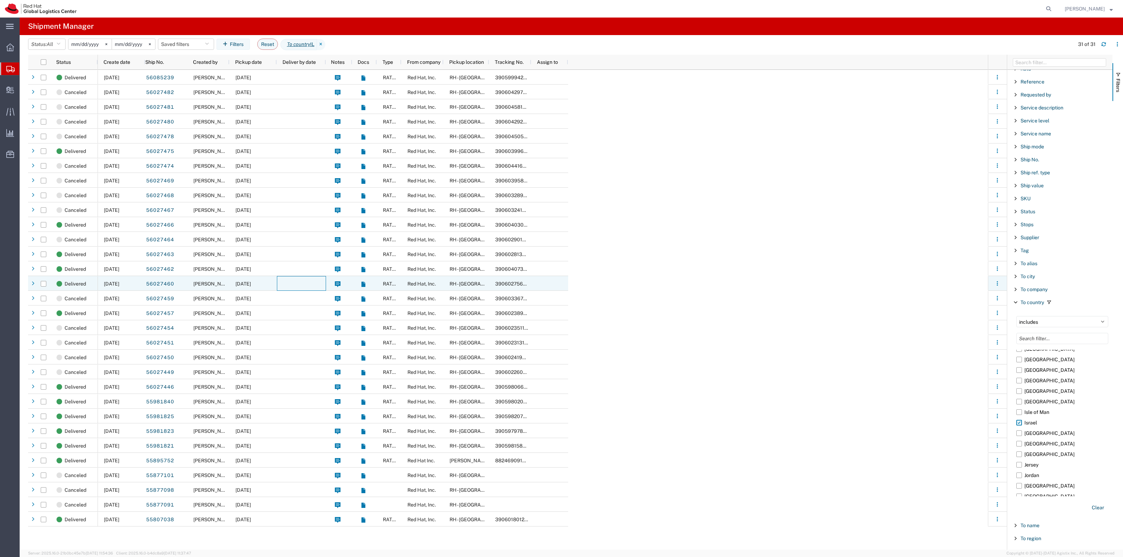
click at [285, 284] on div at bounding box center [301, 283] width 49 height 15
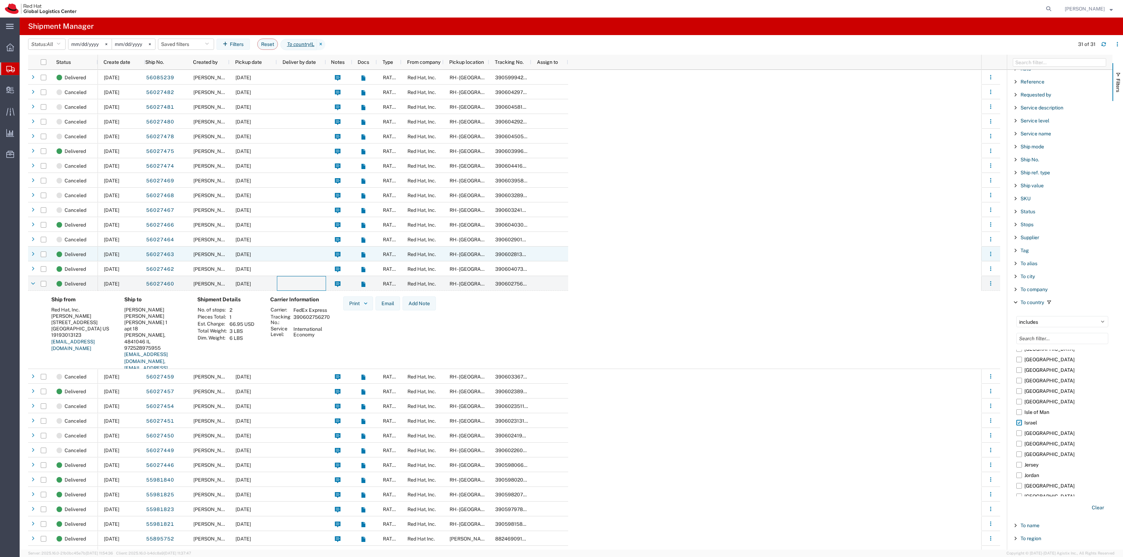
click at [291, 257] on div at bounding box center [301, 254] width 49 height 15
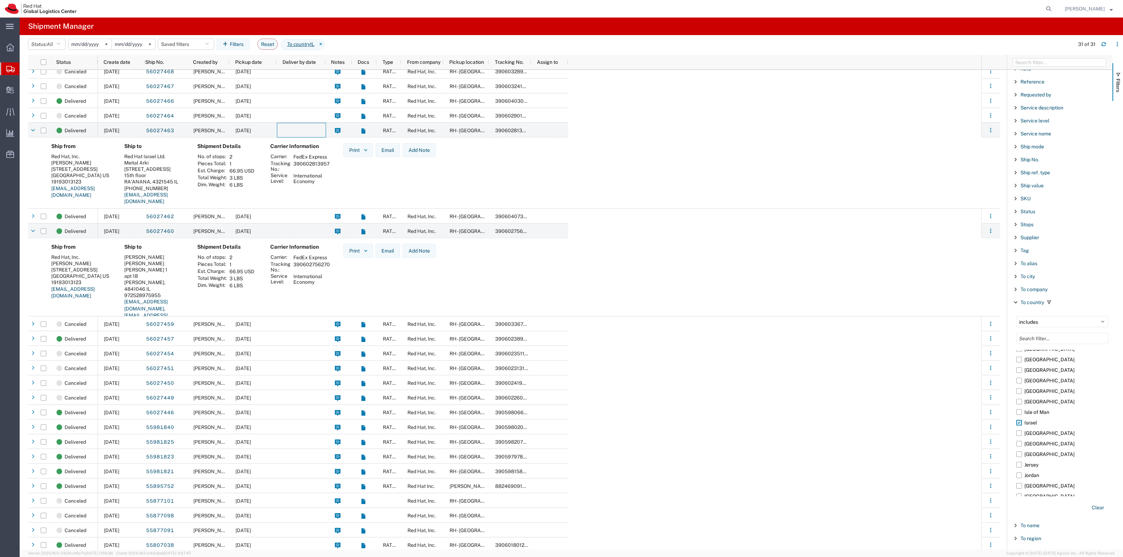
scroll to position [126, 0]
click at [299, 418] on div at bounding box center [301, 424] width 49 height 15
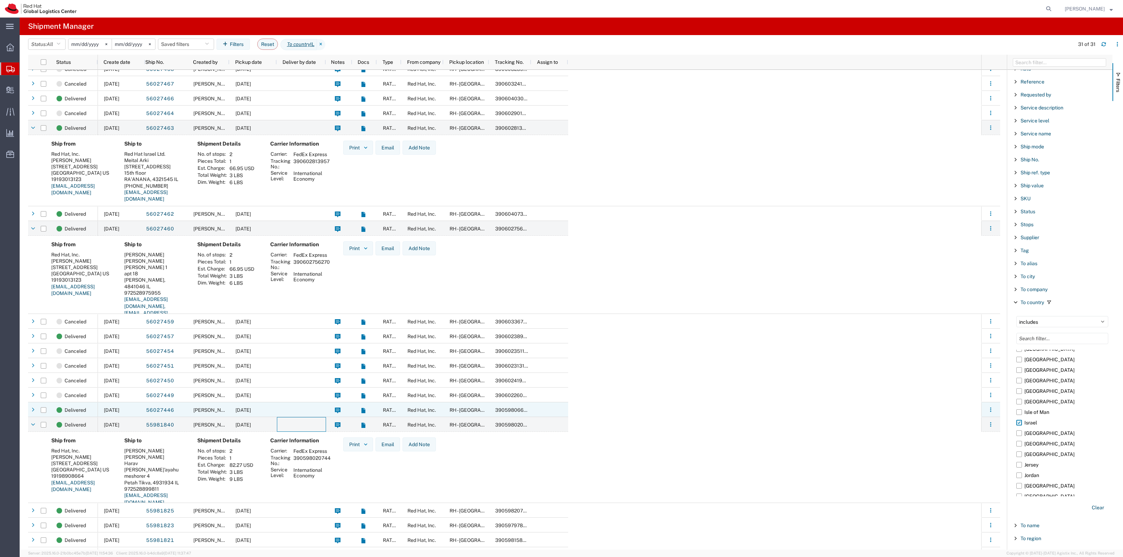
click at [303, 407] on div at bounding box center [301, 410] width 49 height 15
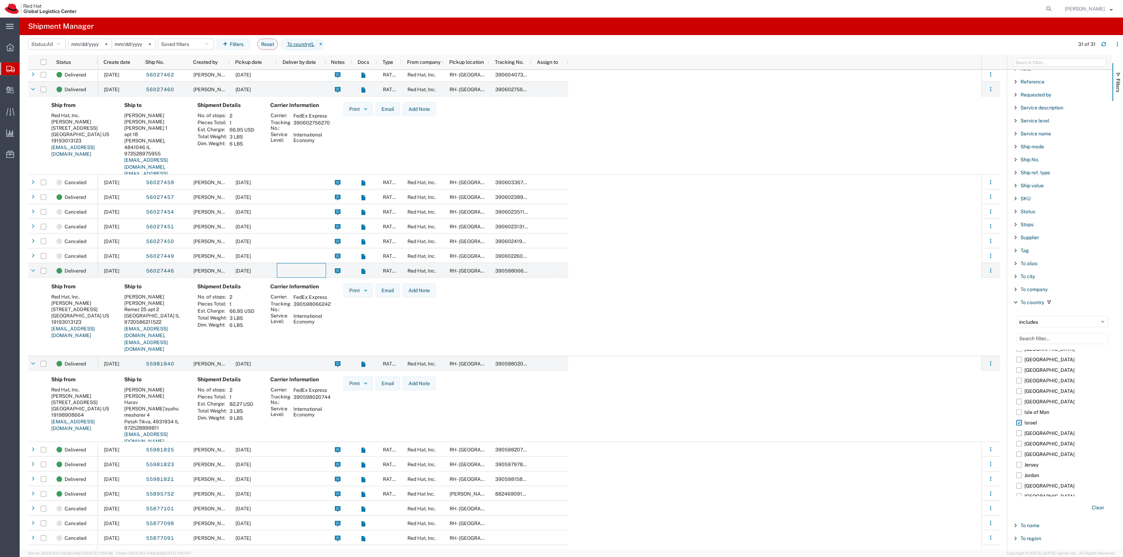
scroll to position [276, 0]
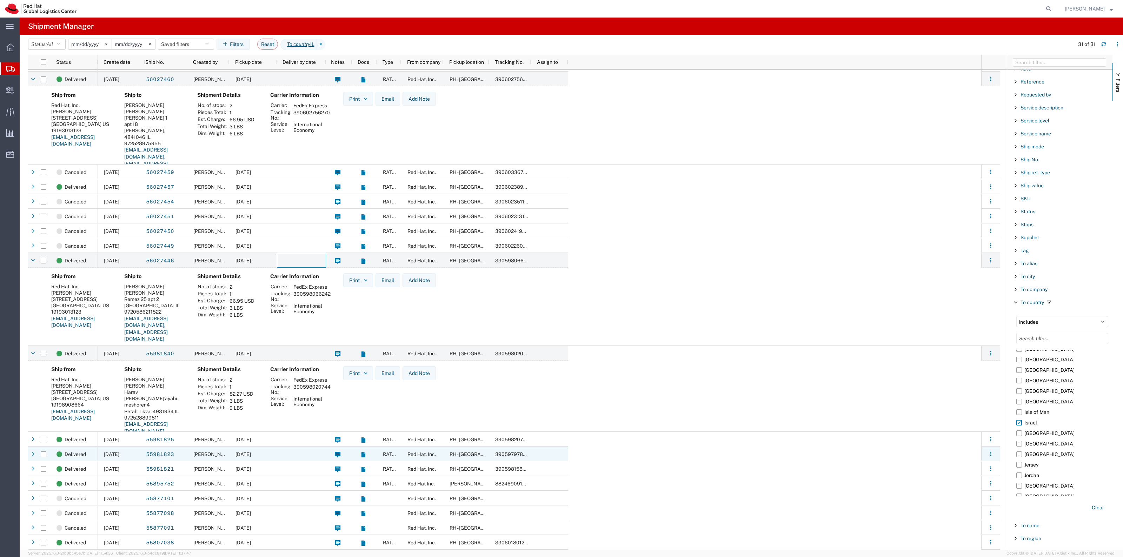
click at [285, 451] on div at bounding box center [301, 454] width 49 height 15
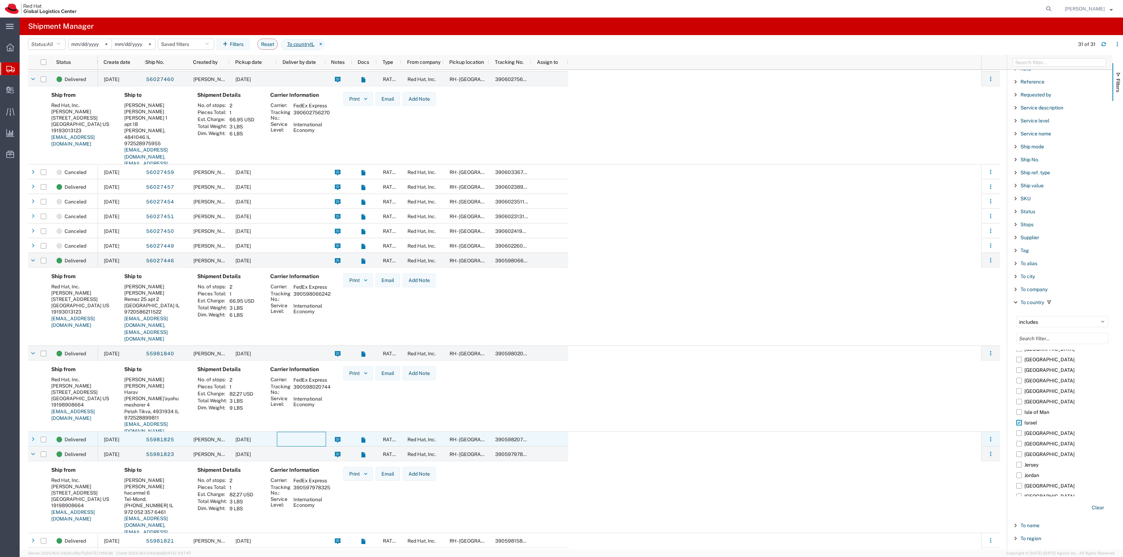
click at [295, 441] on div at bounding box center [301, 439] width 49 height 15
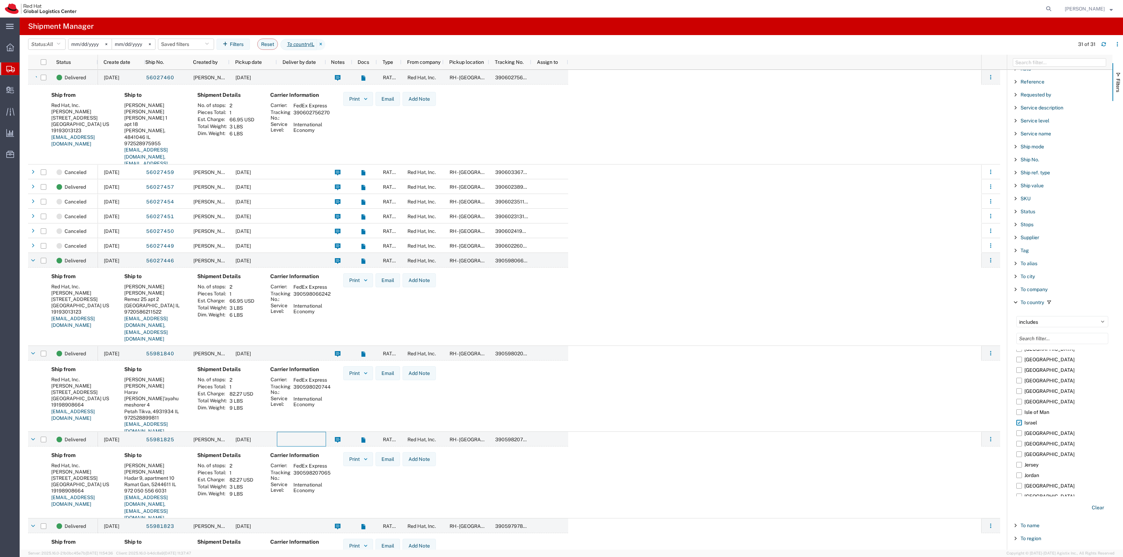
scroll to position [419, 0]
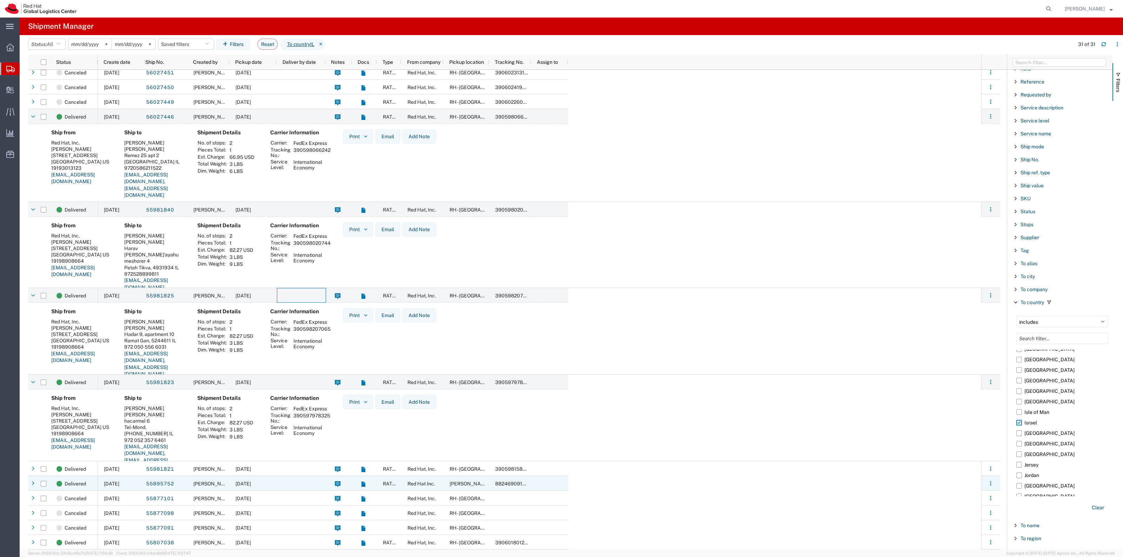
click at [292, 482] on div at bounding box center [301, 483] width 49 height 15
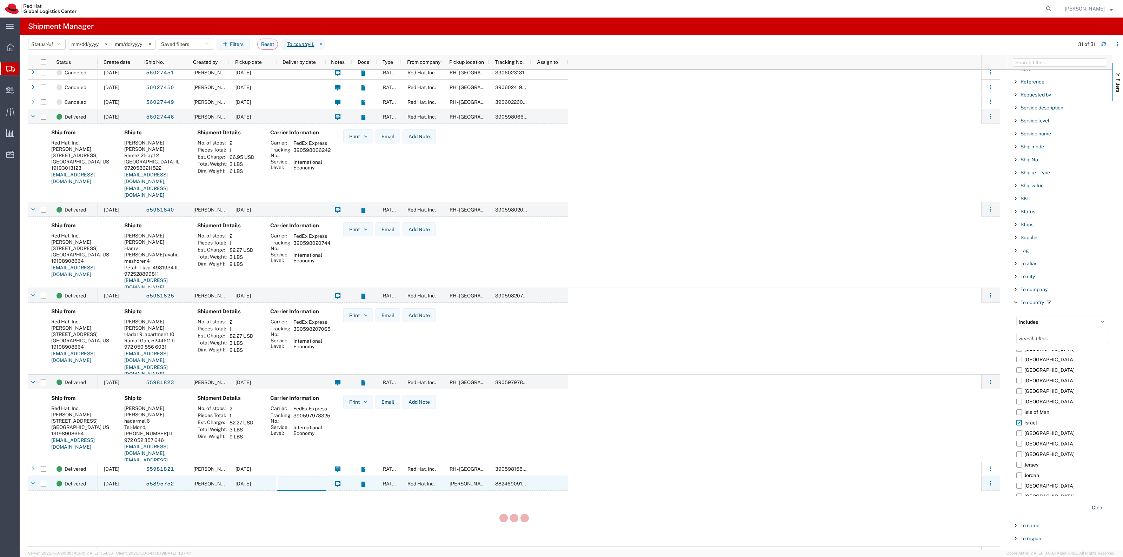
scroll to position [420, 0]
click at [294, 473] on div at bounding box center [301, 469] width 49 height 15
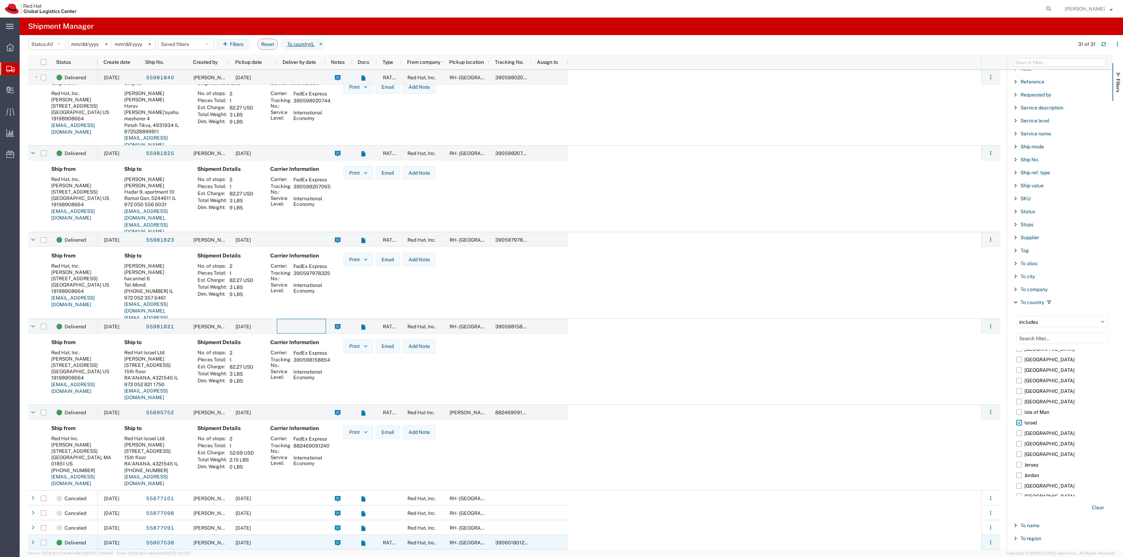
click at [297, 541] on div at bounding box center [301, 542] width 49 height 15
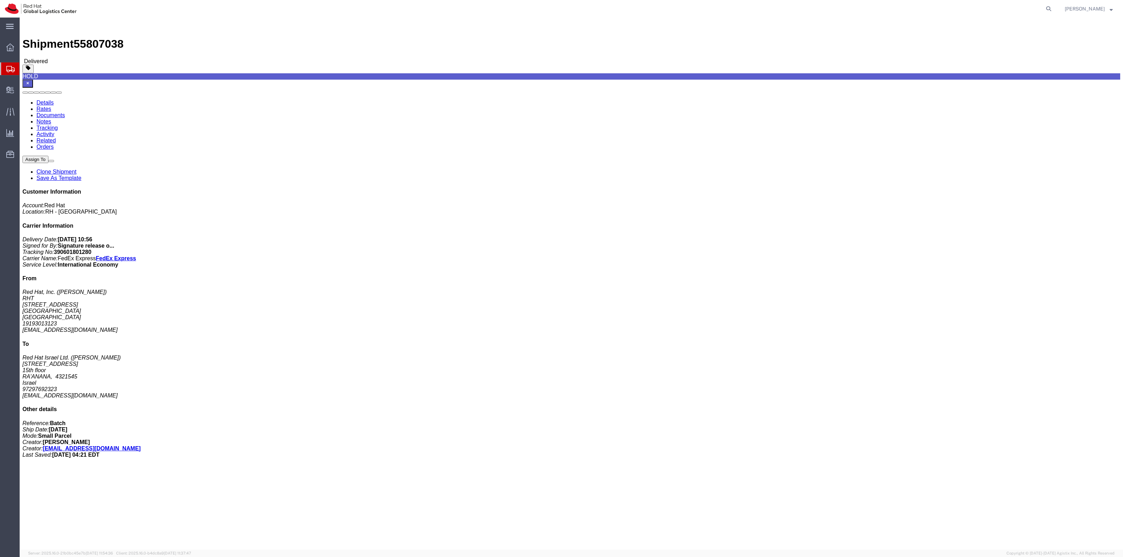
click p "Total value: 762.45 USD"
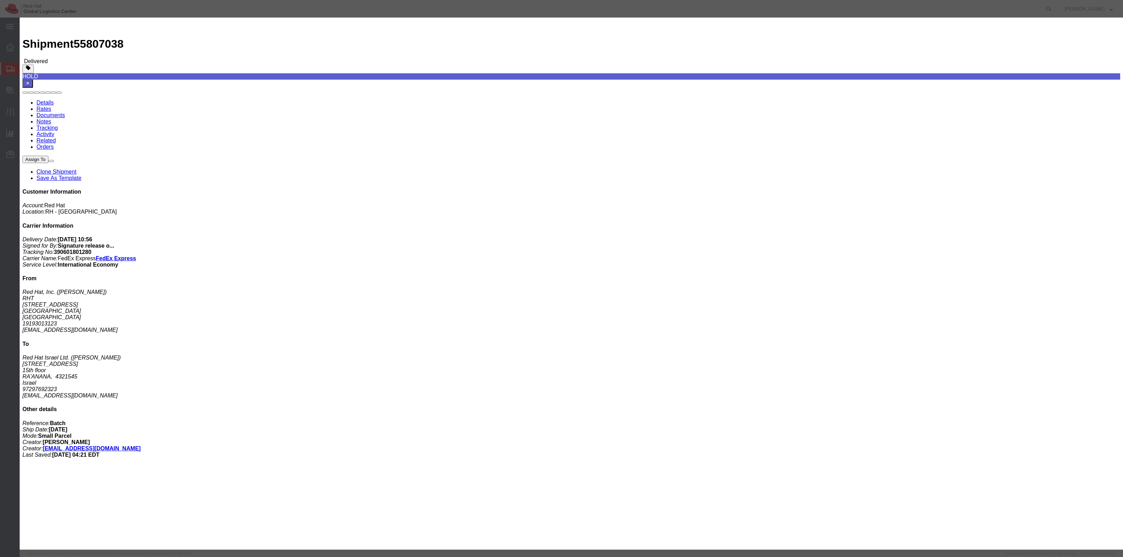
click icon "button"
